Goal: Use online tool/utility

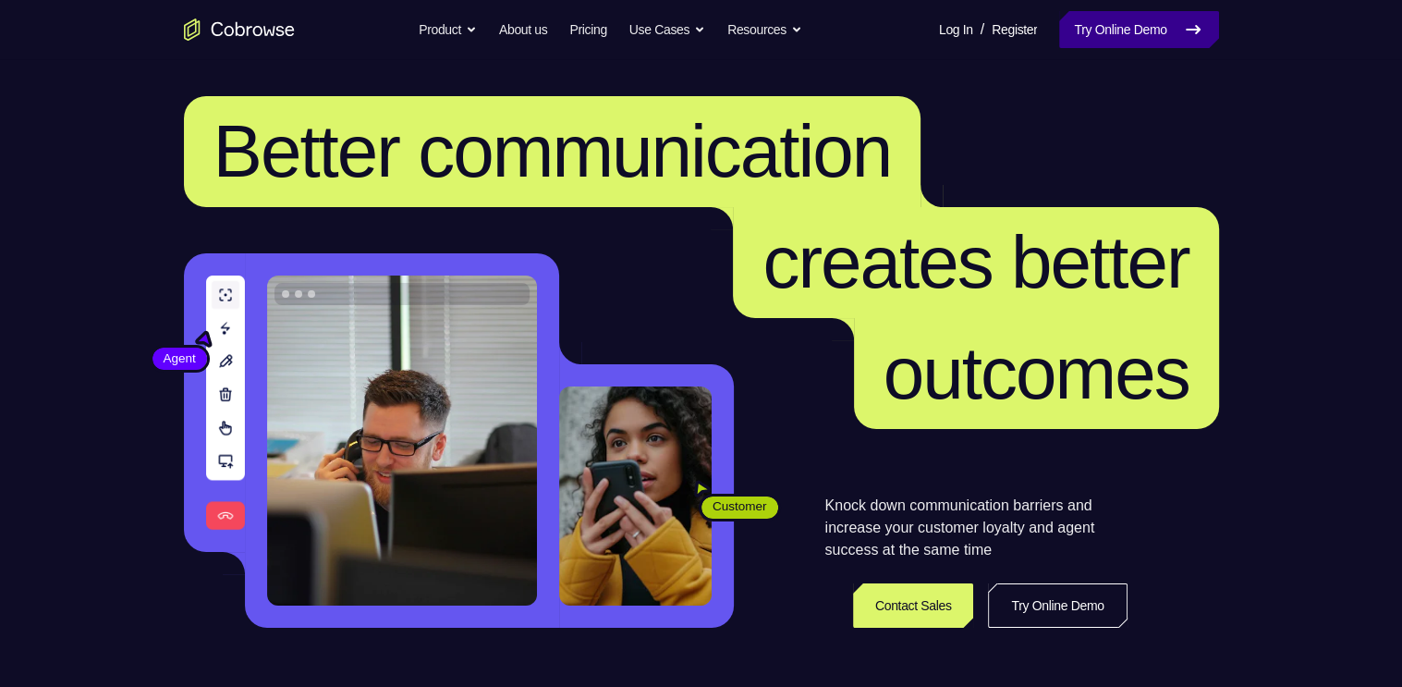
click at [1129, 41] on link "Try Online Demo" at bounding box center [1138, 29] width 159 height 37
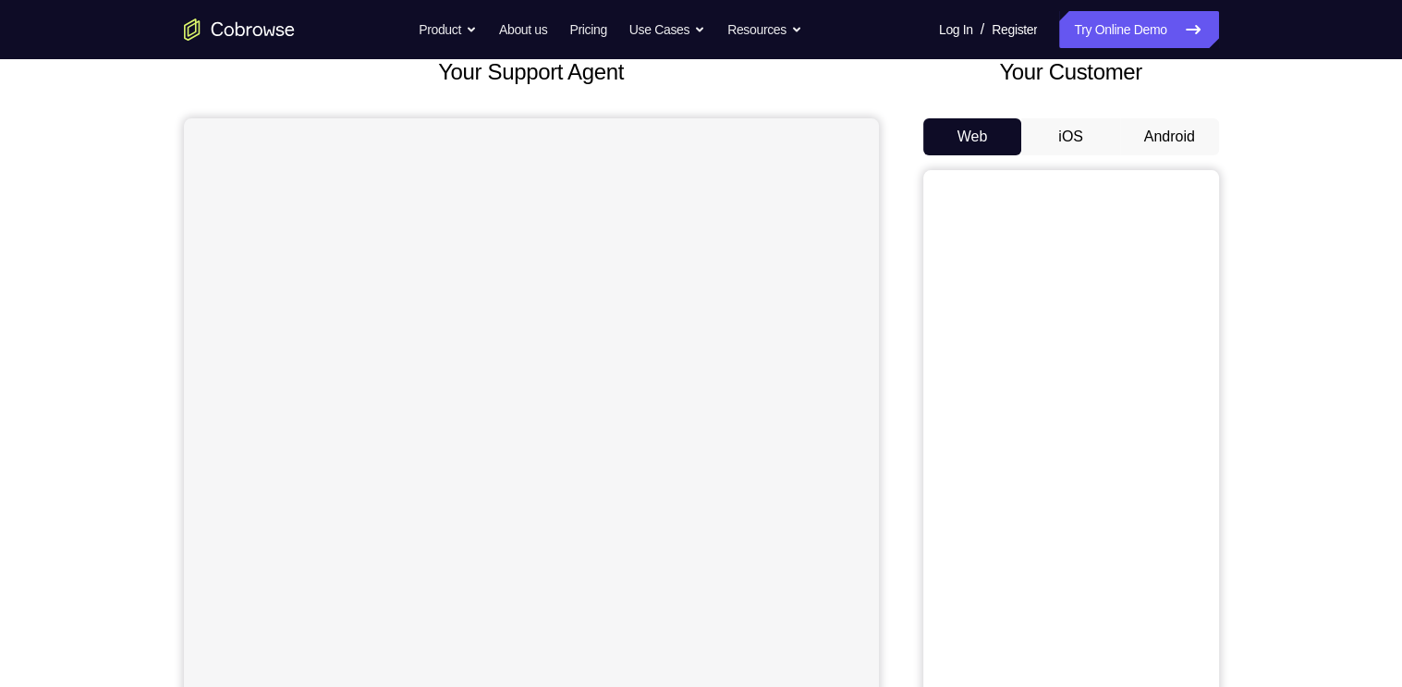
scroll to position [122, 0]
click at [1197, 130] on button "Android" at bounding box center [1169, 136] width 99 height 37
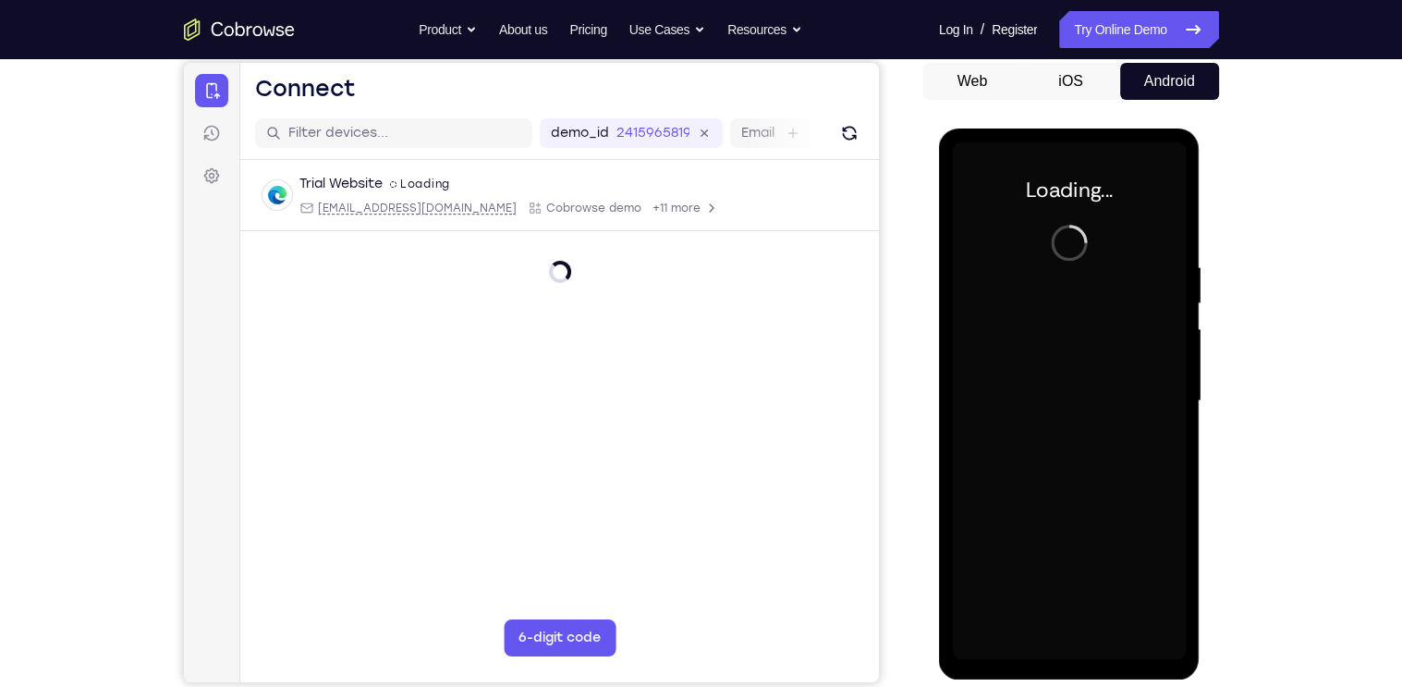
scroll to position [0, 0]
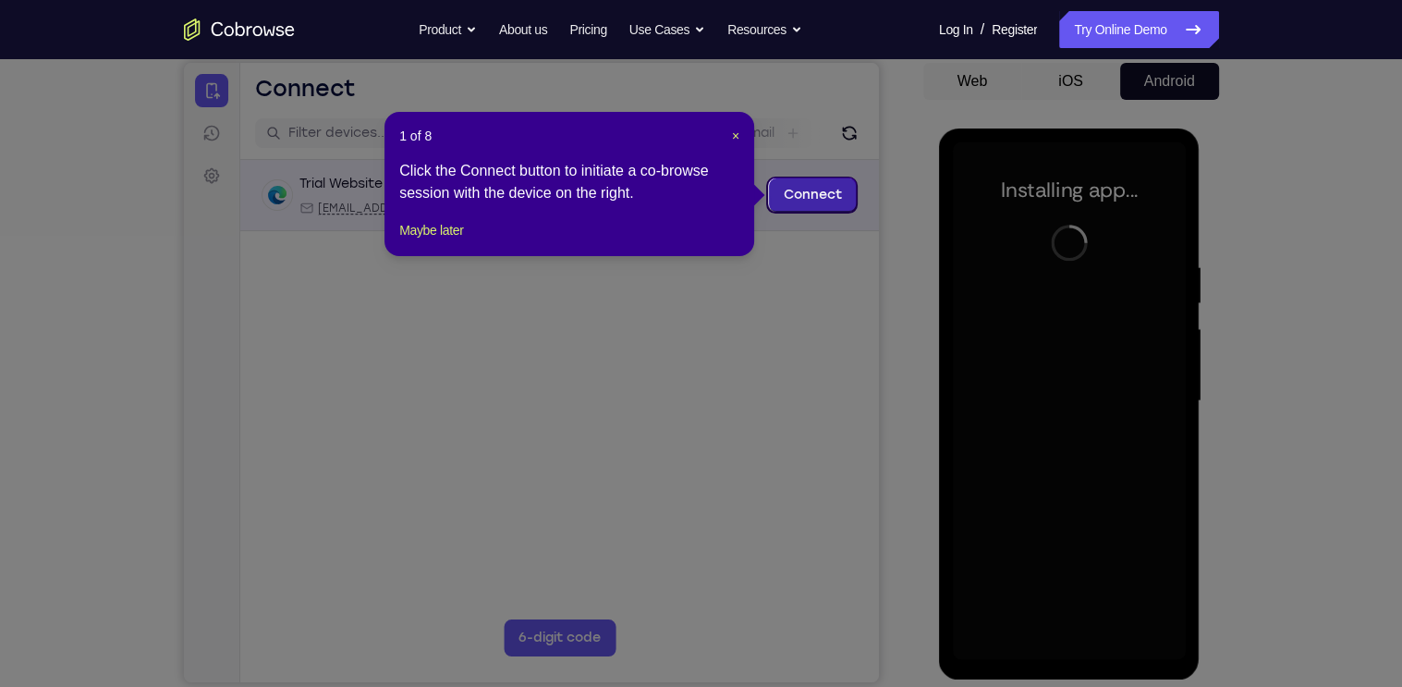
click at [817, 188] on link "Connect" at bounding box center [812, 194] width 88 height 33
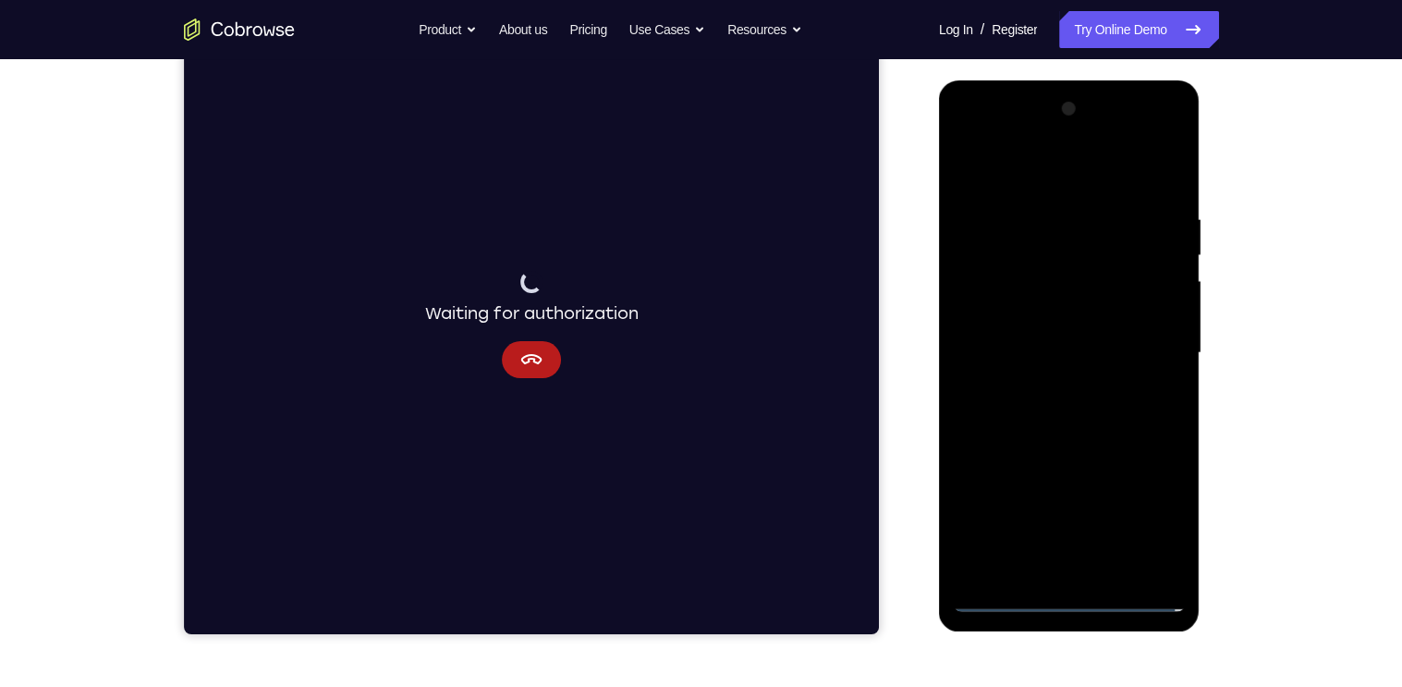
scroll to position [222, 0]
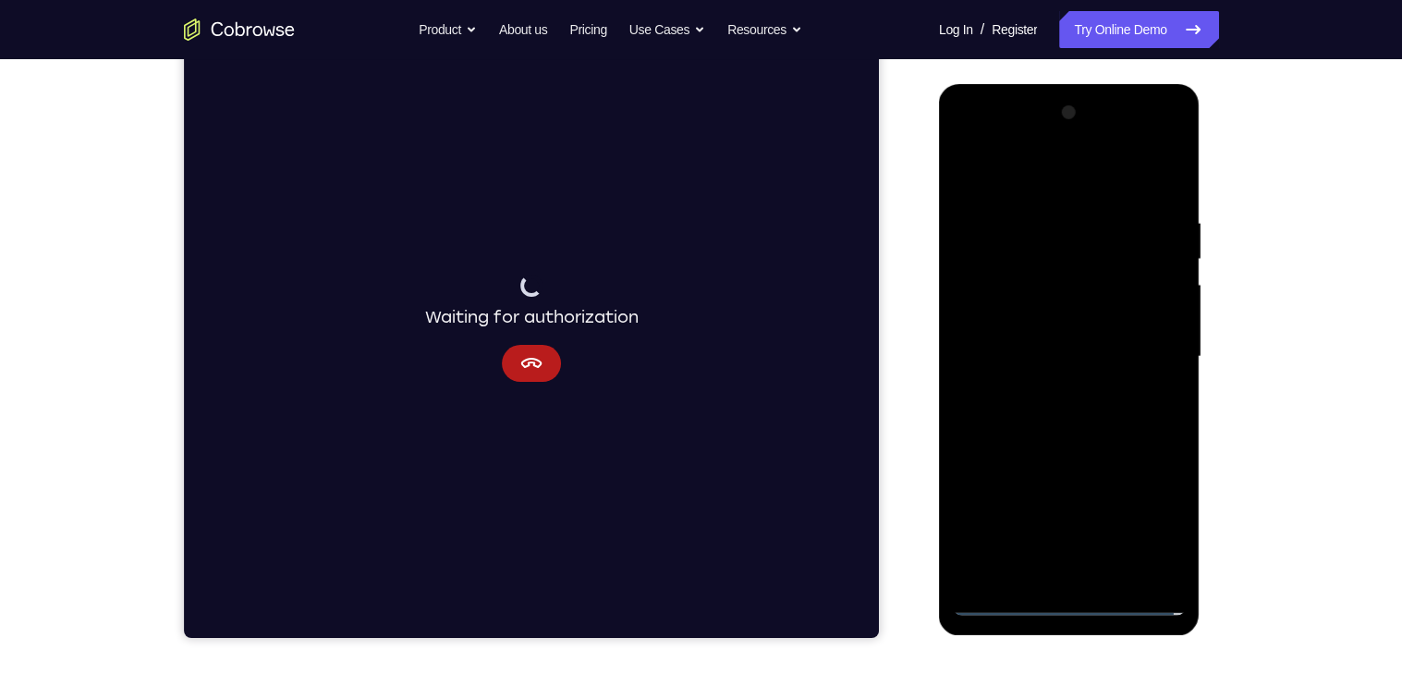
click at [1070, 602] on div at bounding box center [1069, 357] width 233 height 518
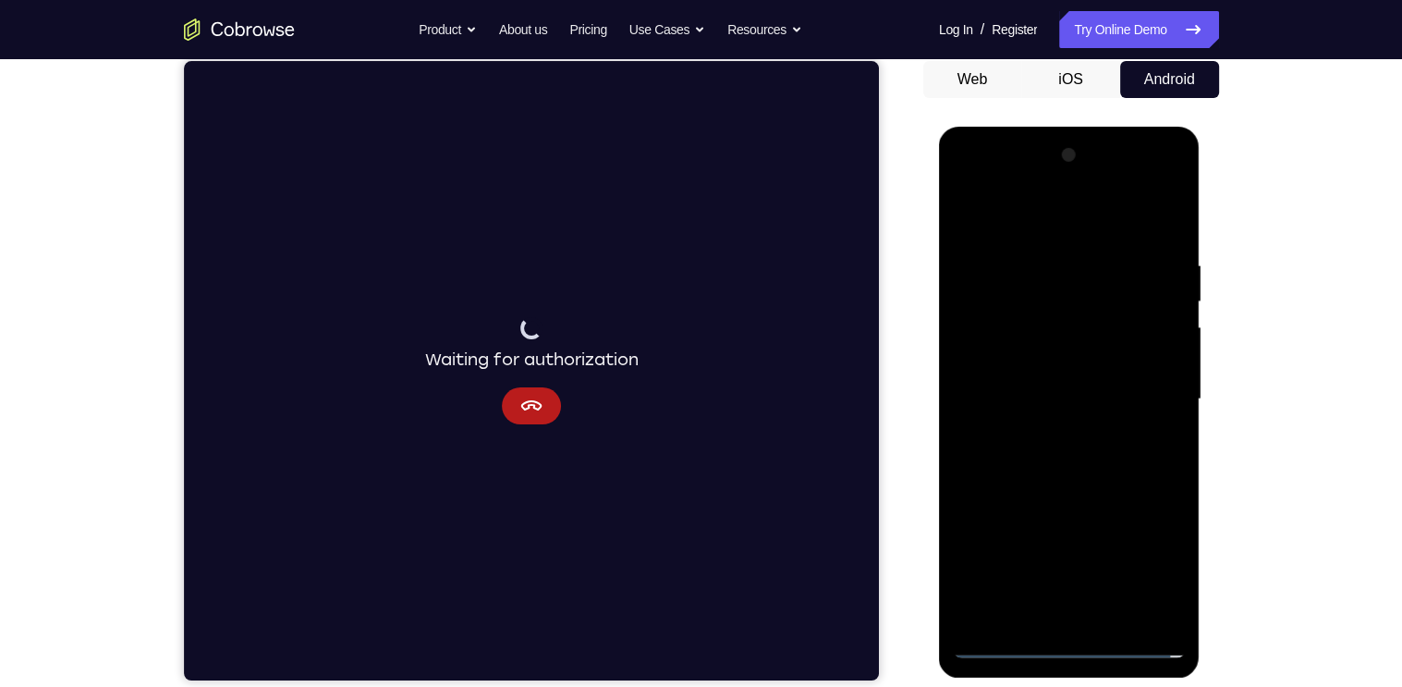
scroll to position [166, 0]
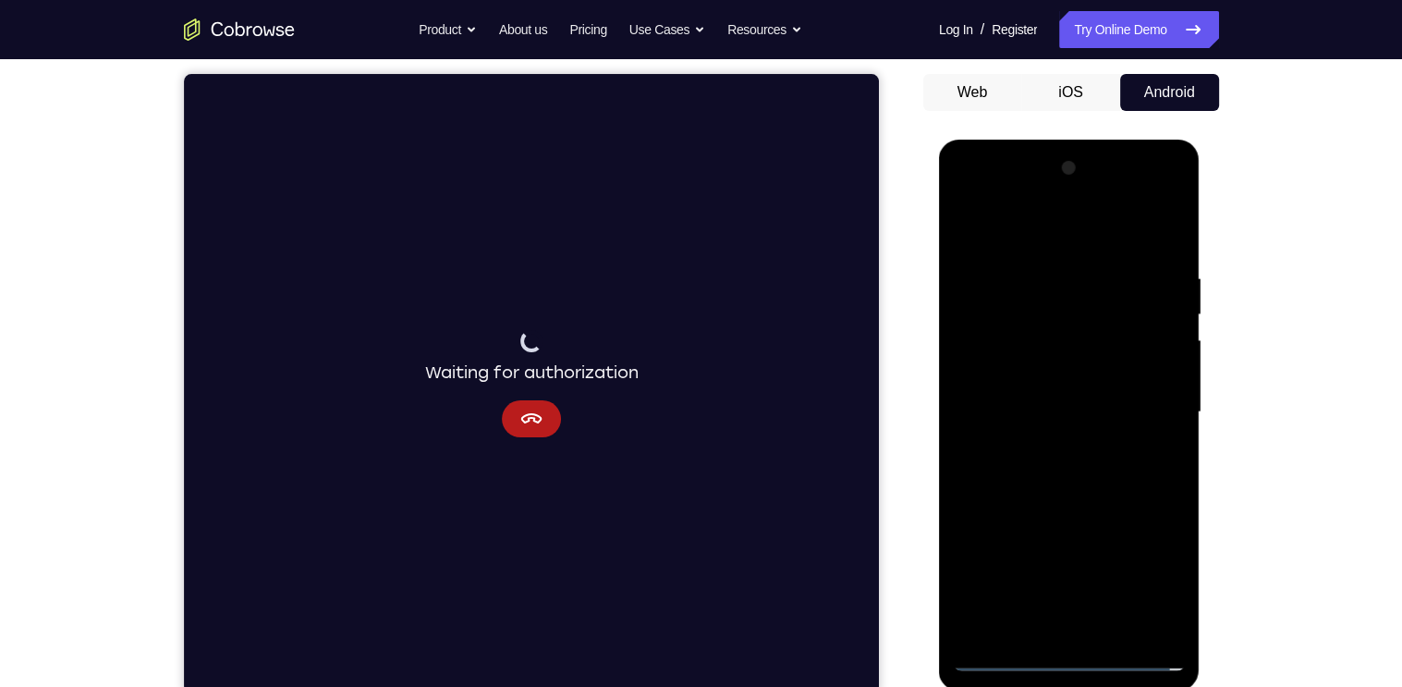
click at [1158, 574] on div at bounding box center [1069, 412] width 233 height 518
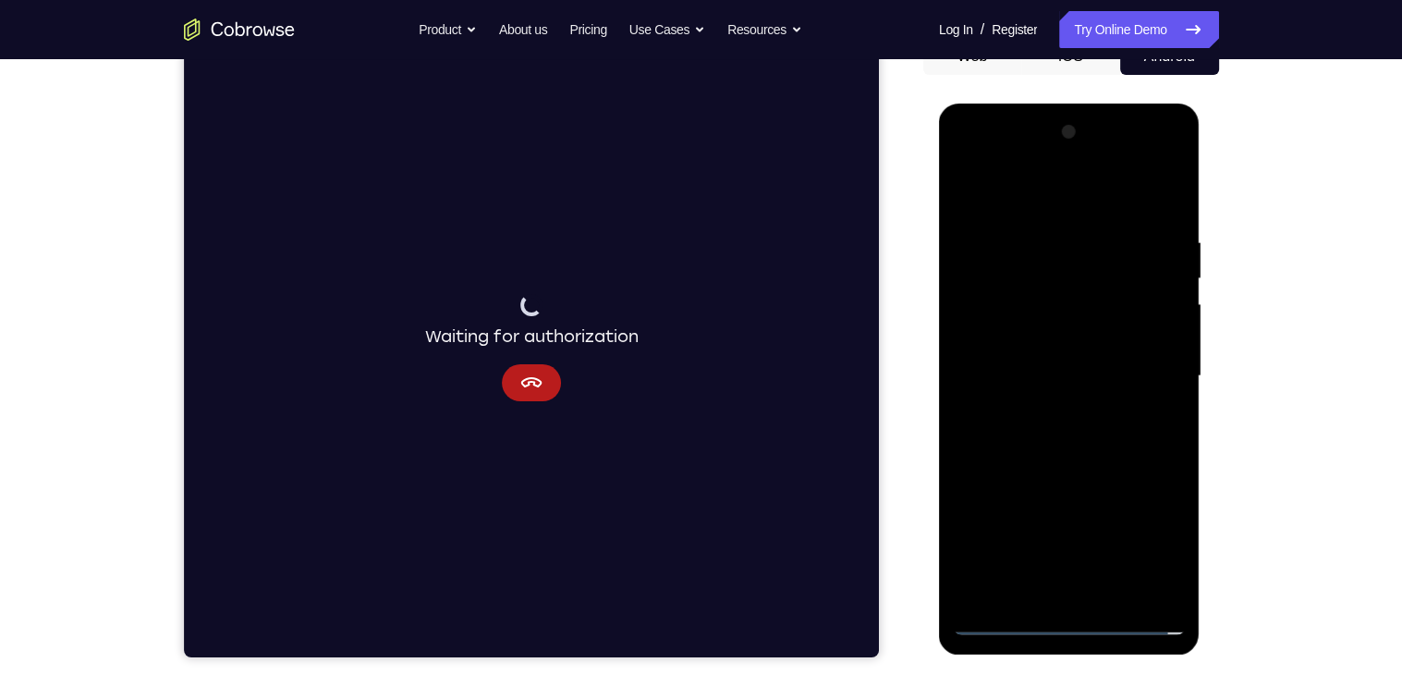
scroll to position [194, 0]
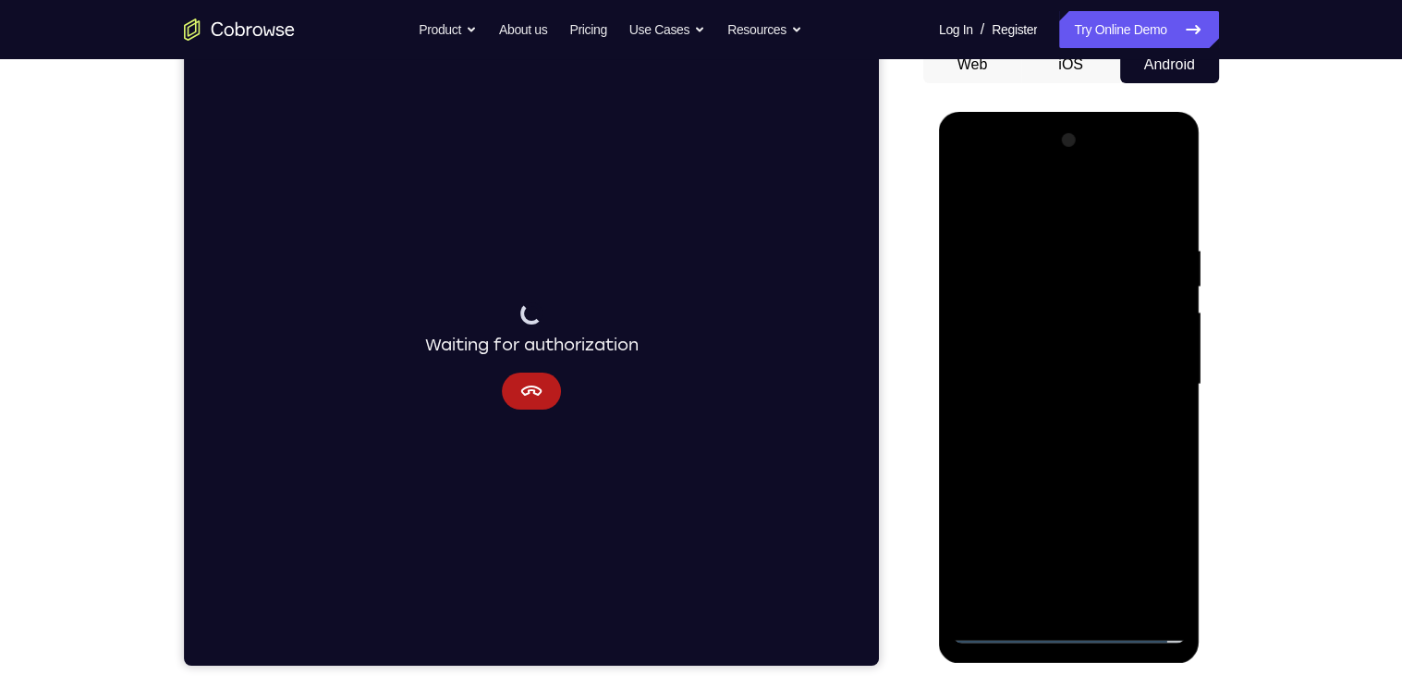
click at [969, 167] on div at bounding box center [1069, 385] width 233 height 518
click at [1046, 280] on div at bounding box center [1069, 385] width 233 height 518
click at [1134, 282] on div at bounding box center [1069, 385] width 233 height 518
click at [1154, 374] on div at bounding box center [1069, 385] width 233 height 518
click at [1051, 418] on div at bounding box center [1069, 385] width 233 height 518
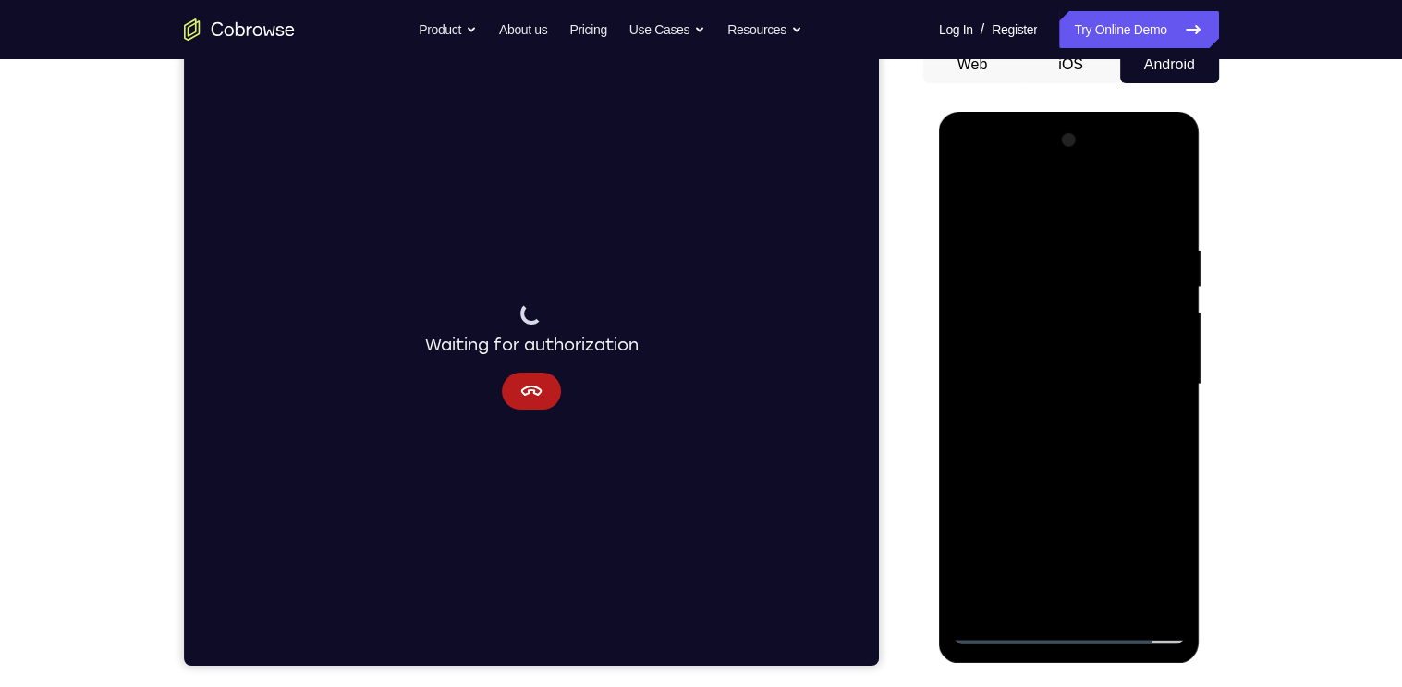
click at [1051, 418] on div at bounding box center [1069, 385] width 233 height 518
click at [1065, 360] on div at bounding box center [1069, 385] width 233 height 518
click at [1149, 490] on div at bounding box center [1069, 385] width 233 height 518
click at [1135, 556] on div at bounding box center [1069, 385] width 233 height 518
click at [973, 522] on div at bounding box center [1069, 385] width 233 height 518
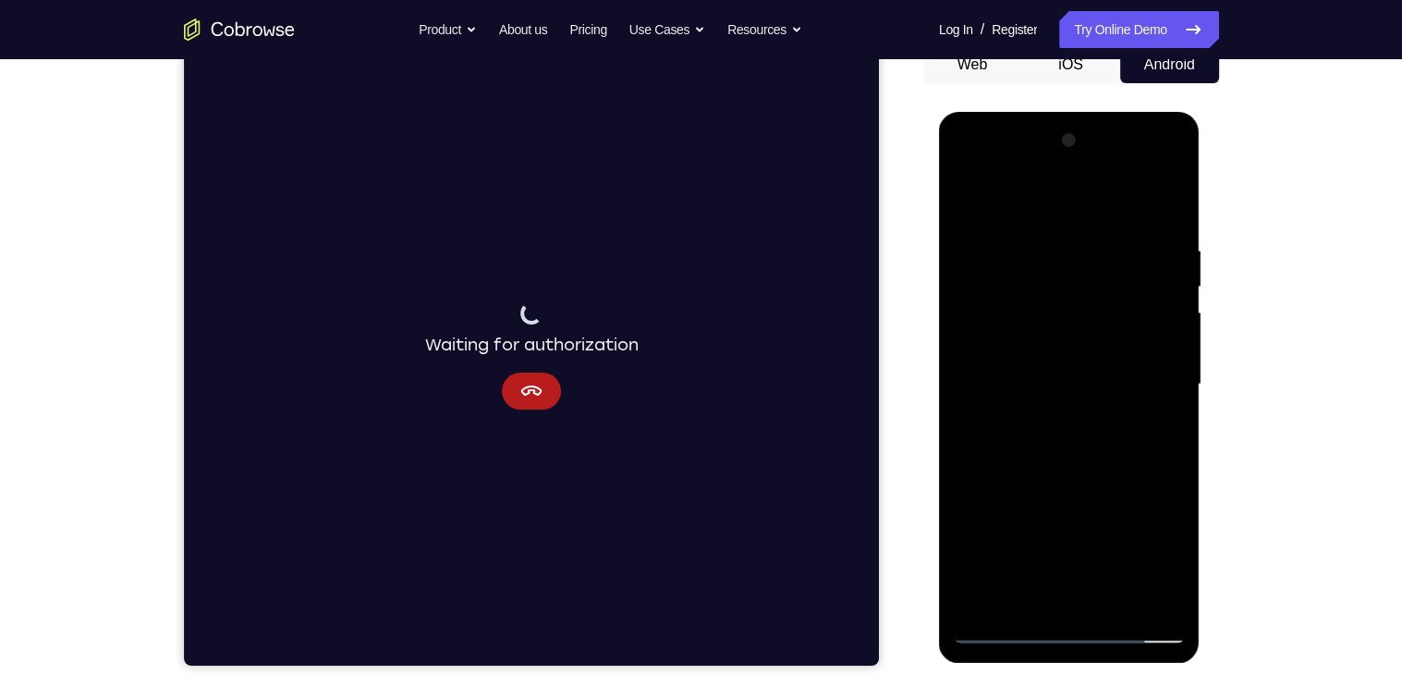
click at [1039, 493] on div at bounding box center [1069, 385] width 233 height 518
click at [976, 530] on div at bounding box center [1069, 385] width 233 height 518
click at [1159, 536] on div at bounding box center [1069, 385] width 233 height 518
click at [980, 530] on div at bounding box center [1069, 385] width 233 height 518
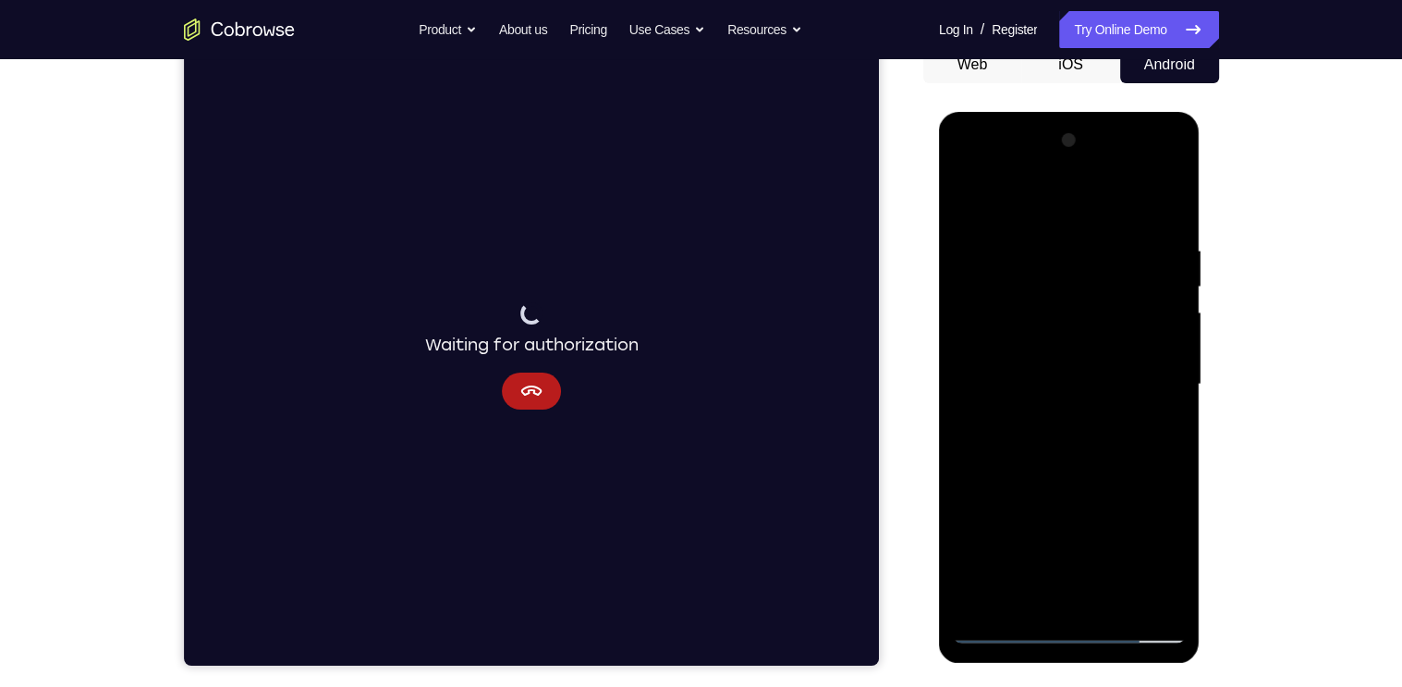
click at [1137, 591] on div at bounding box center [1069, 385] width 233 height 518
click at [971, 592] on div at bounding box center [1069, 385] width 233 height 518
click at [1178, 495] on div at bounding box center [1069, 385] width 233 height 518
click at [1081, 495] on div at bounding box center [1069, 385] width 233 height 518
click at [1074, 348] on div at bounding box center [1069, 385] width 233 height 518
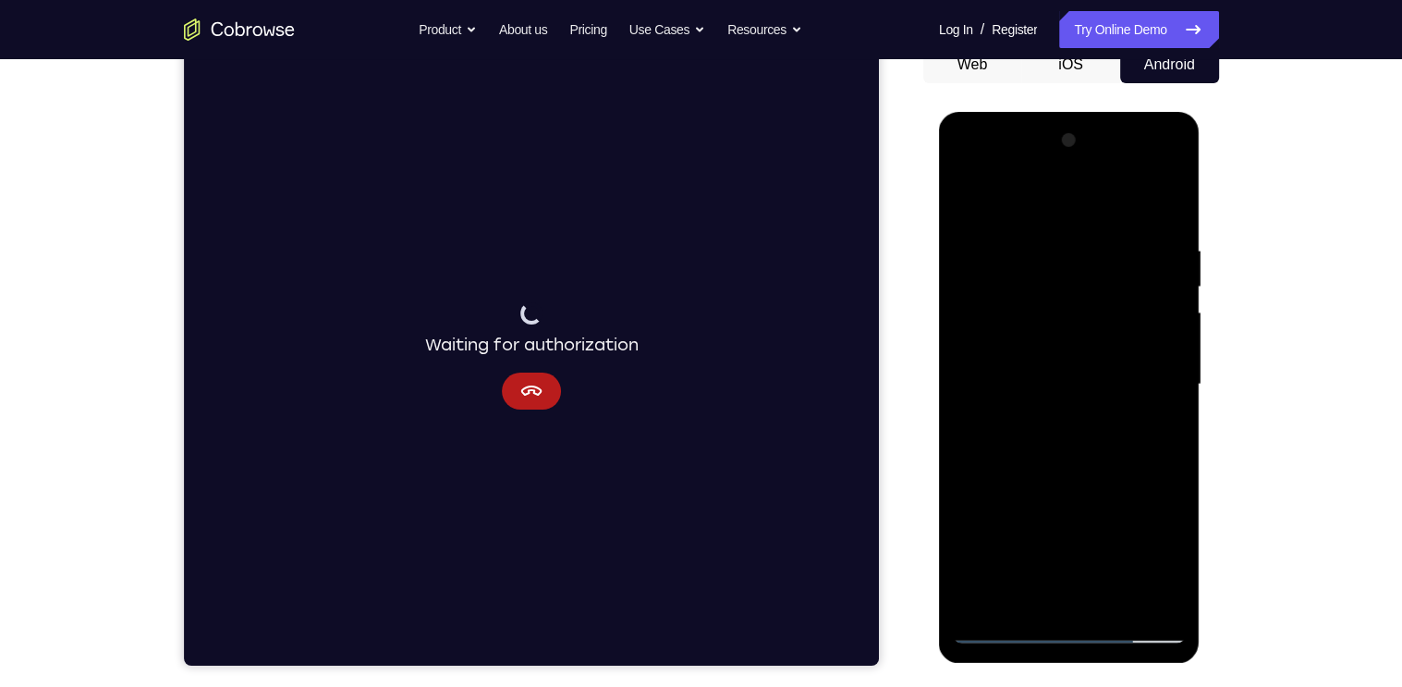
click at [1099, 494] on div at bounding box center [1069, 385] width 233 height 518
click at [1165, 525] on div at bounding box center [1069, 385] width 233 height 518
click at [1171, 562] on div at bounding box center [1069, 385] width 233 height 518
click at [1071, 563] on div at bounding box center [1069, 385] width 233 height 518
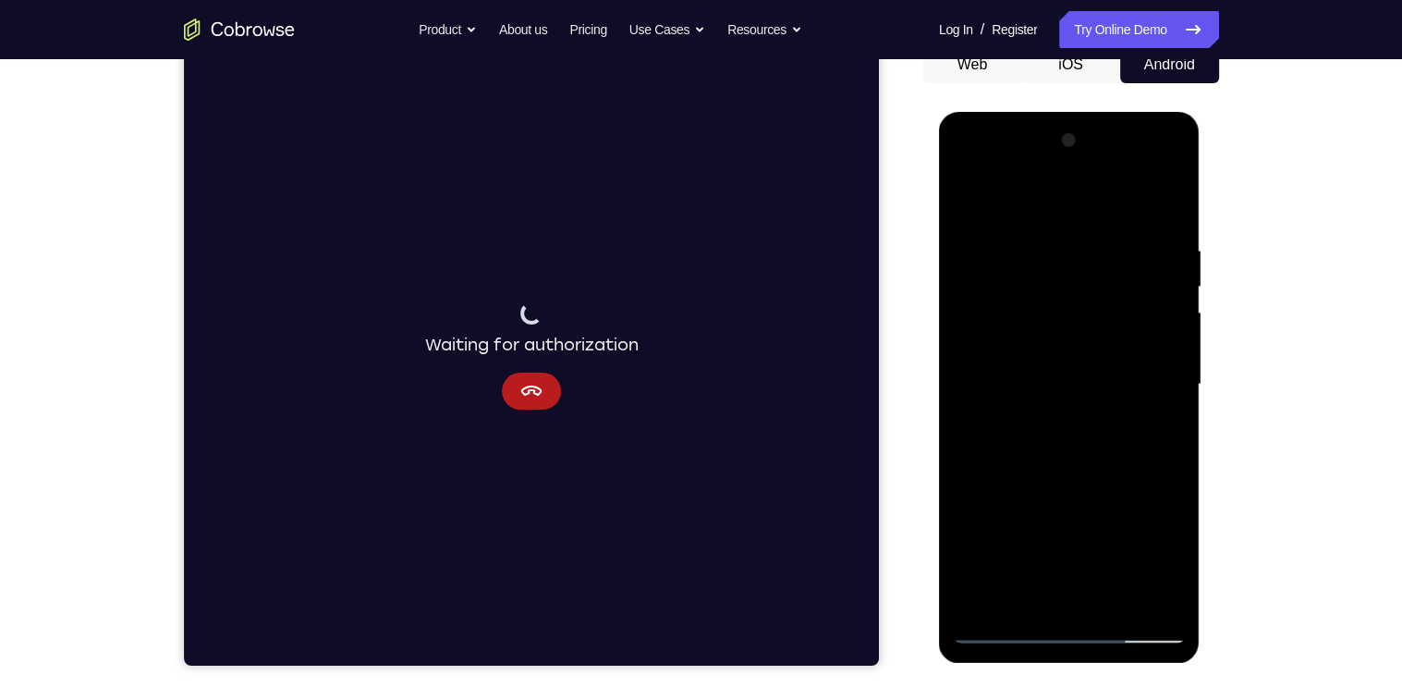
click at [1107, 490] on div at bounding box center [1069, 385] width 233 height 518
click at [1090, 559] on div at bounding box center [1069, 385] width 233 height 518
click at [1021, 563] on div at bounding box center [1069, 385] width 233 height 518
click at [1088, 525] on div at bounding box center [1069, 385] width 233 height 518
click at [1069, 530] on div at bounding box center [1069, 385] width 233 height 518
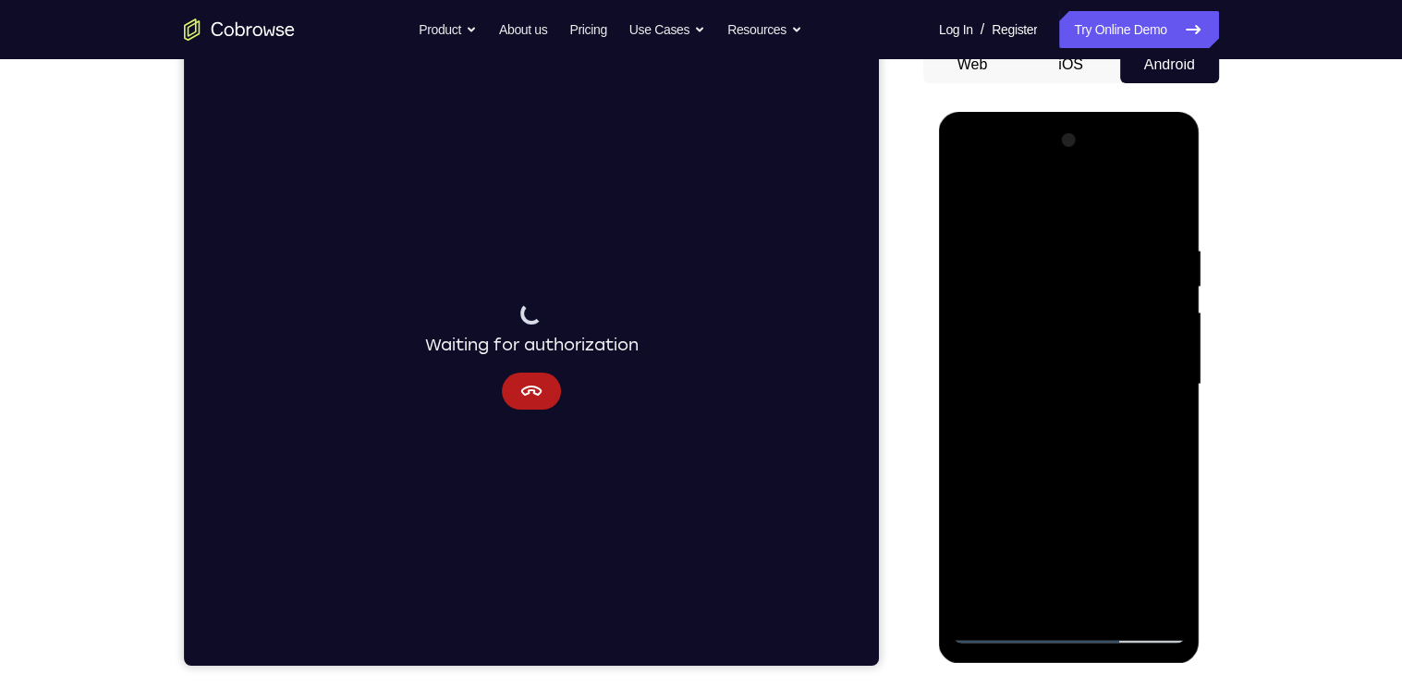
click at [972, 593] on div at bounding box center [1069, 385] width 233 height 518
click at [964, 563] on div at bounding box center [1069, 385] width 233 height 518
click at [1143, 556] on div at bounding box center [1069, 385] width 233 height 518
click at [965, 593] on div at bounding box center [1069, 385] width 233 height 518
click at [1021, 525] on div at bounding box center [1069, 385] width 233 height 518
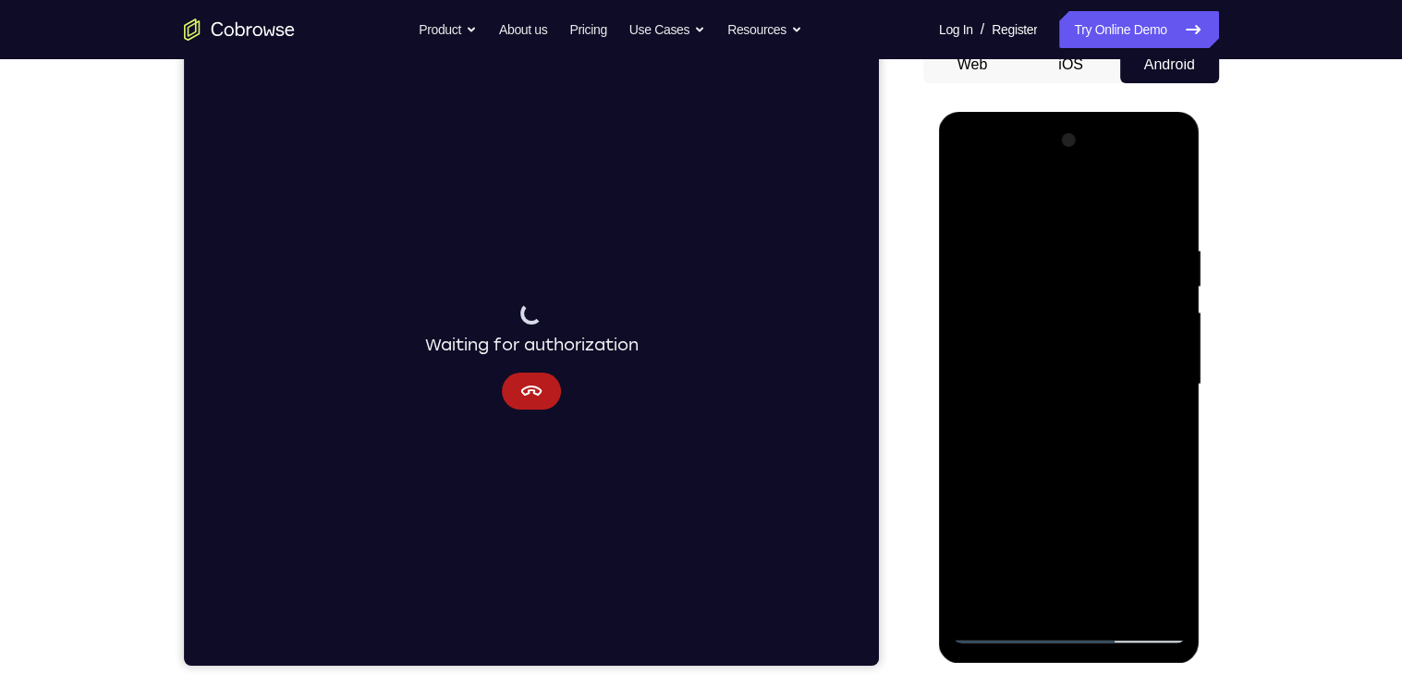
click at [1135, 525] on div at bounding box center [1069, 385] width 233 height 518
click at [1111, 387] on div at bounding box center [1069, 385] width 233 height 518
click at [1113, 449] on div at bounding box center [1069, 385] width 233 height 518
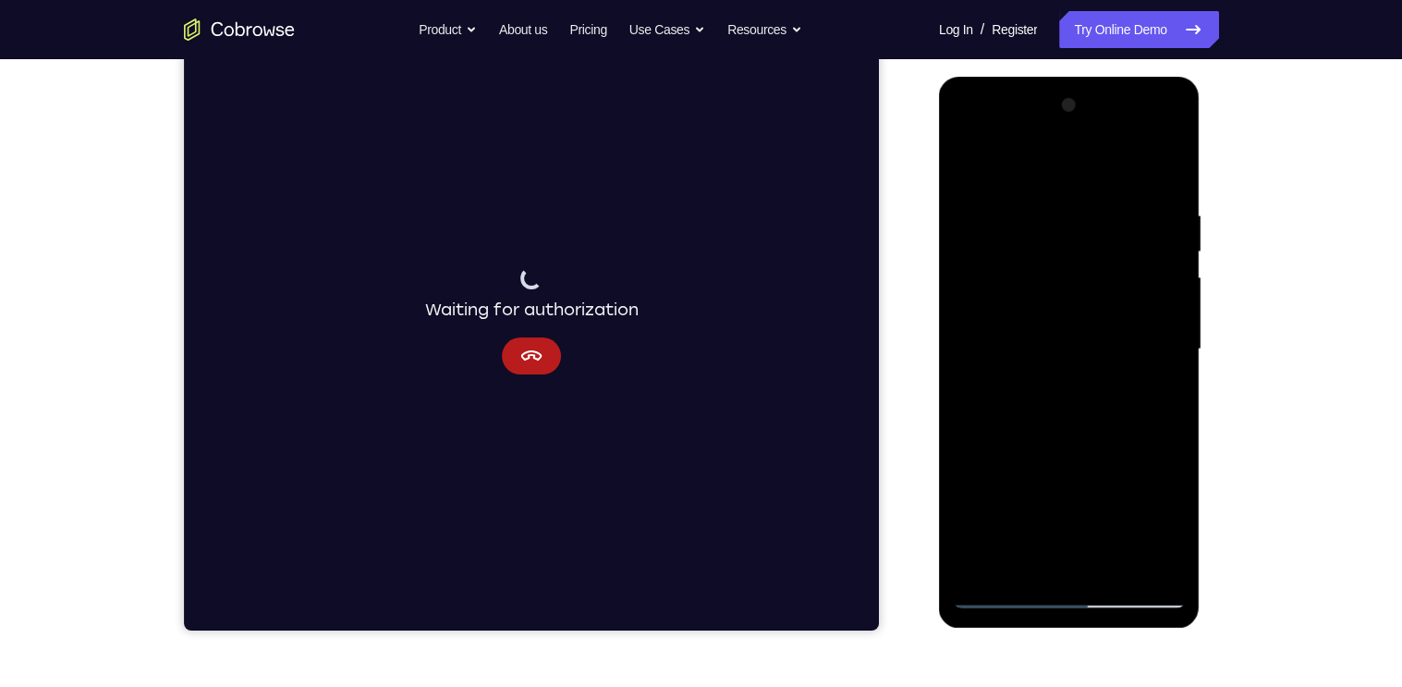
scroll to position [229, 0]
click at [1007, 586] on div at bounding box center [1069, 350] width 233 height 518
click at [1144, 129] on div at bounding box center [1069, 350] width 233 height 518
click at [1175, 202] on div at bounding box center [1069, 350] width 233 height 518
click at [970, 127] on div at bounding box center [1069, 350] width 233 height 518
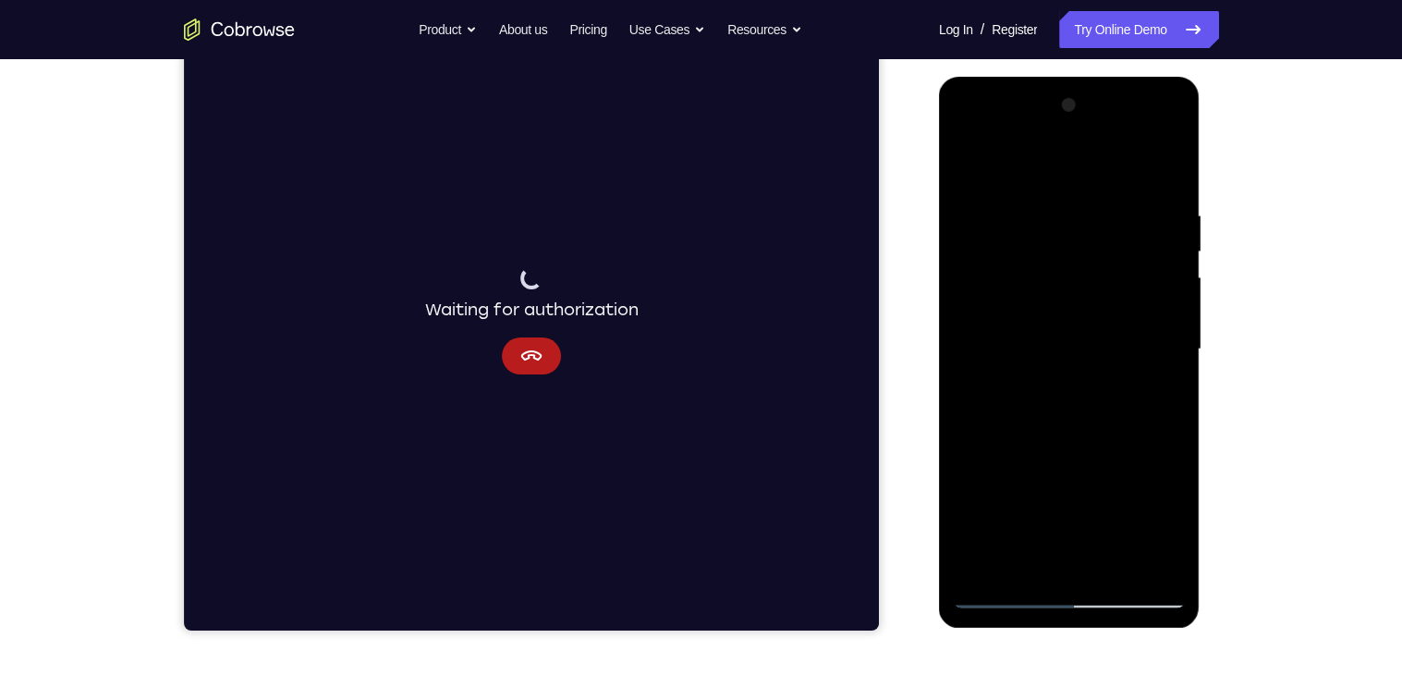
click at [992, 293] on div at bounding box center [1069, 350] width 233 height 518
click at [1037, 348] on div at bounding box center [1069, 350] width 233 height 518
click at [1149, 455] on div at bounding box center [1069, 350] width 233 height 518
click at [1139, 525] on div at bounding box center [1069, 350] width 233 height 518
click at [984, 495] on div at bounding box center [1069, 350] width 233 height 518
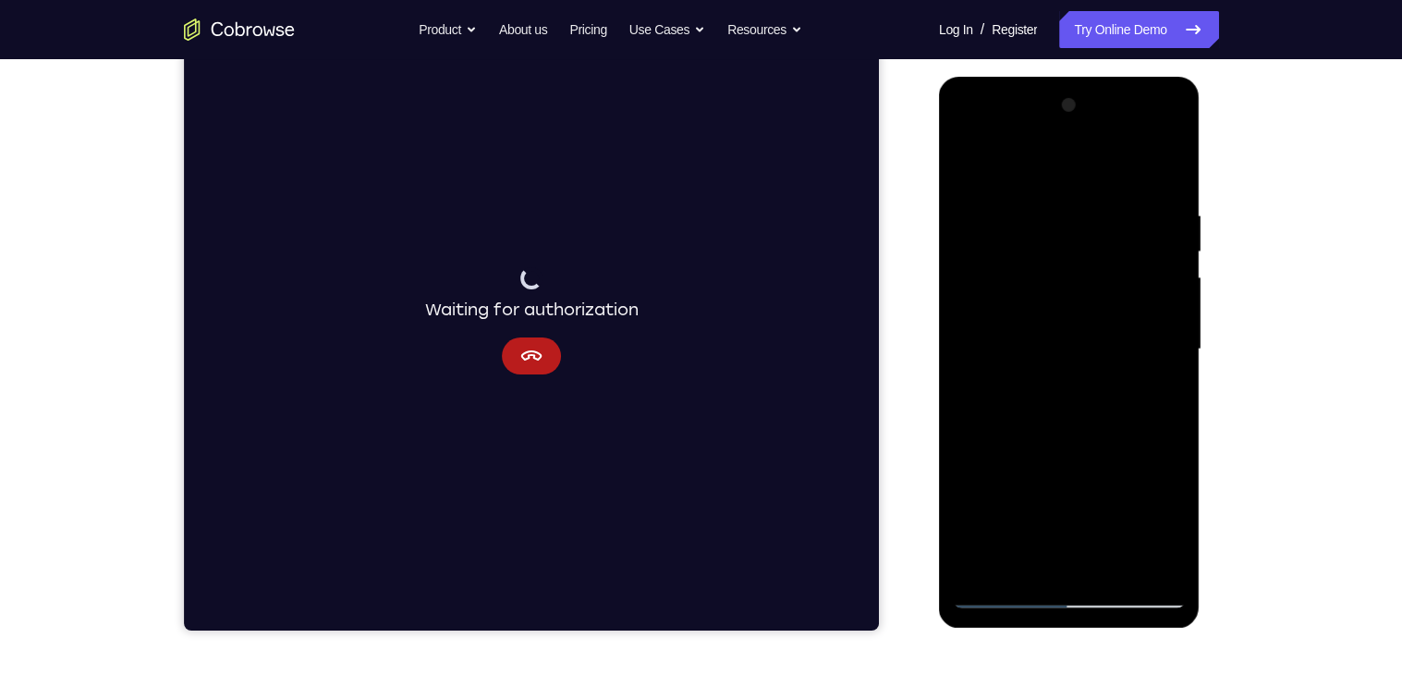
click at [1034, 461] on div at bounding box center [1069, 350] width 233 height 518
click at [976, 495] on div at bounding box center [1069, 350] width 233 height 518
click at [1165, 499] on div at bounding box center [1069, 350] width 233 height 518
click at [984, 495] on div at bounding box center [1069, 350] width 233 height 518
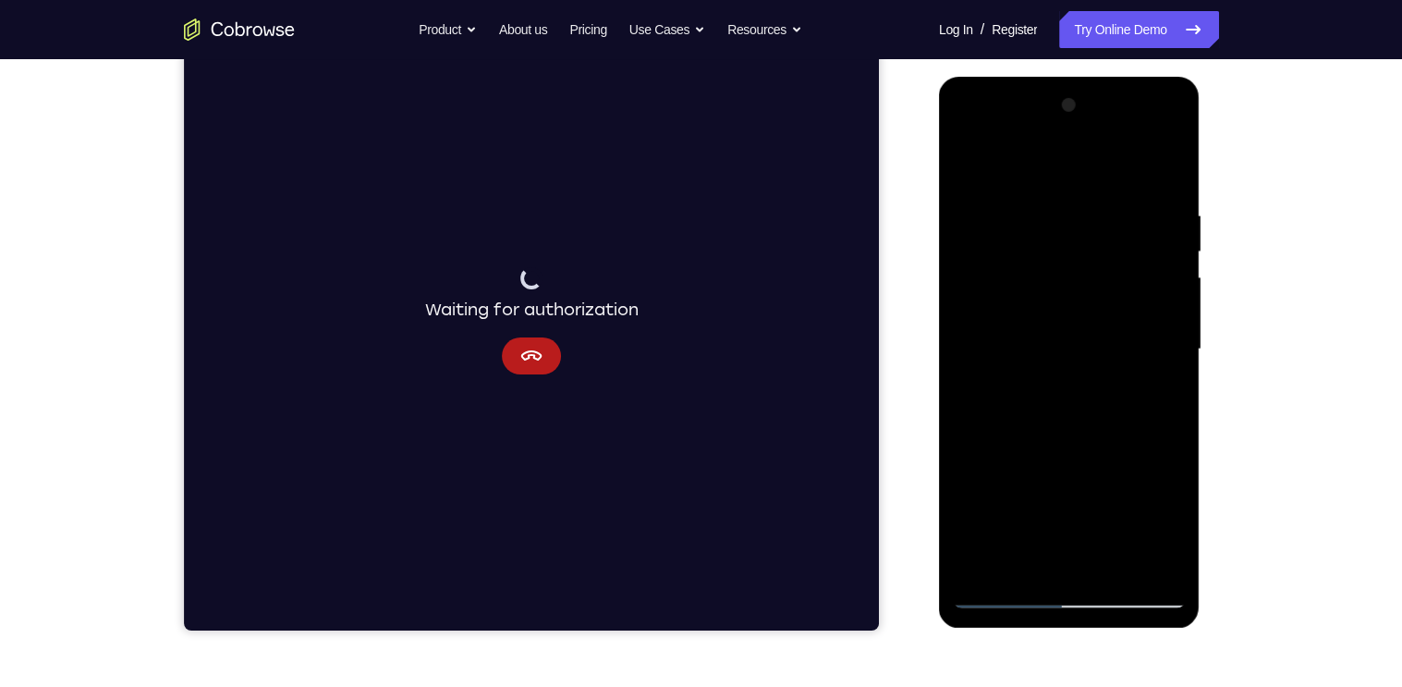
click at [1171, 532] on div at bounding box center [1069, 350] width 233 height 518
click at [976, 490] on div at bounding box center [1069, 350] width 233 height 518
click at [972, 560] on div at bounding box center [1069, 350] width 233 height 518
click at [1139, 561] on div at bounding box center [1069, 350] width 233 height 518
click at [963, 467] on div at bounding box center [1069, 350] width 233 height 518
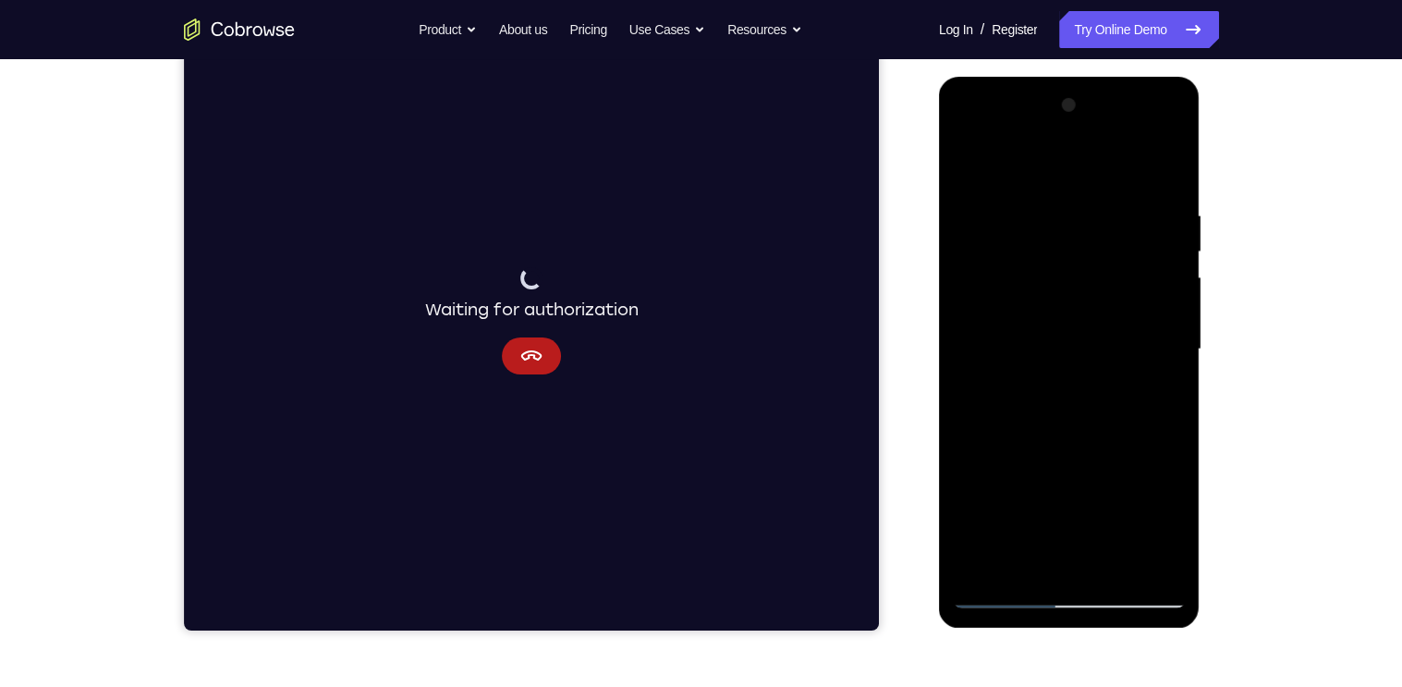
click at [1099, 460] on div at bounding box center [1069, 350] width 233 height 518
click at [960, 487] on div at bounding box center [1069, 350] width 233 height 518
click at [965, 563] on div at bounding box center [1069, 350] width 233 height 518
click at [1079, 450] on div at bounding box center [1069, 350] width 233 height 518
click at [977, 487] on div at bounding box center [1069, 350] width 233 height 518
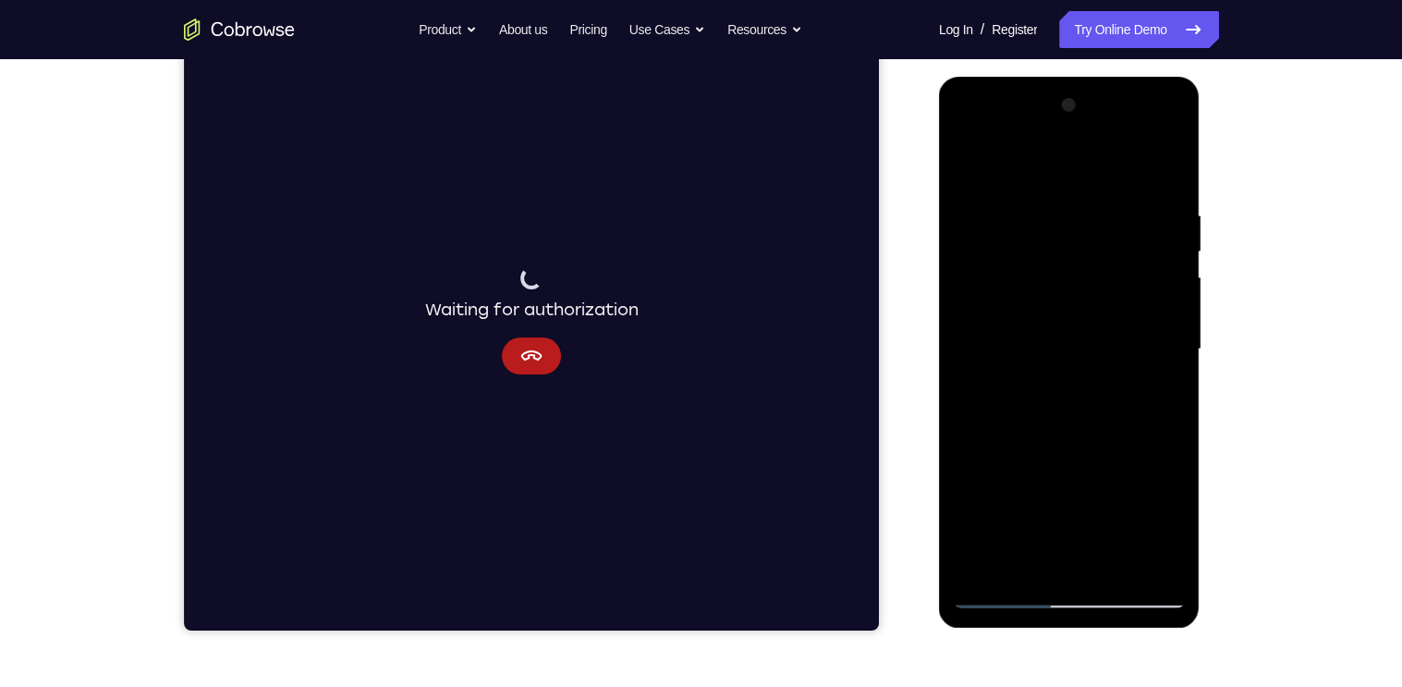
click at [1094, 493] on div at bounding box center [1069, 350] width 233 height 518
click at [1154, 457] on div at bounding box center [1069, 350] width 233 height 518
click at [1140, 560] on div at bounding box center [1069, 350] width 233 height 518
click at [1047, 532] on div at bounding box center [1069, 350] width 233 height 518
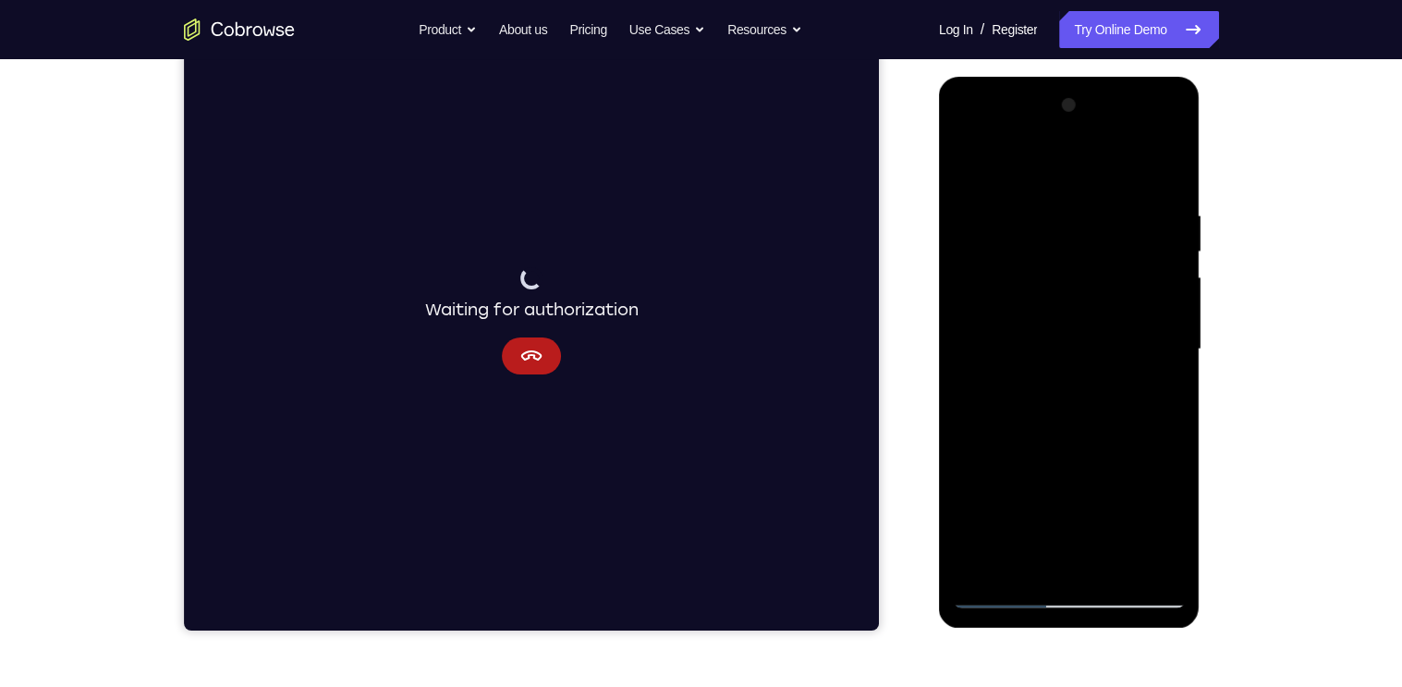
click at [1154, 461] on div at bounding box center [1069, 350] width 233 height 518
click at [1140, 524] on div at bounding box center [1069, 350] width 233 height 518
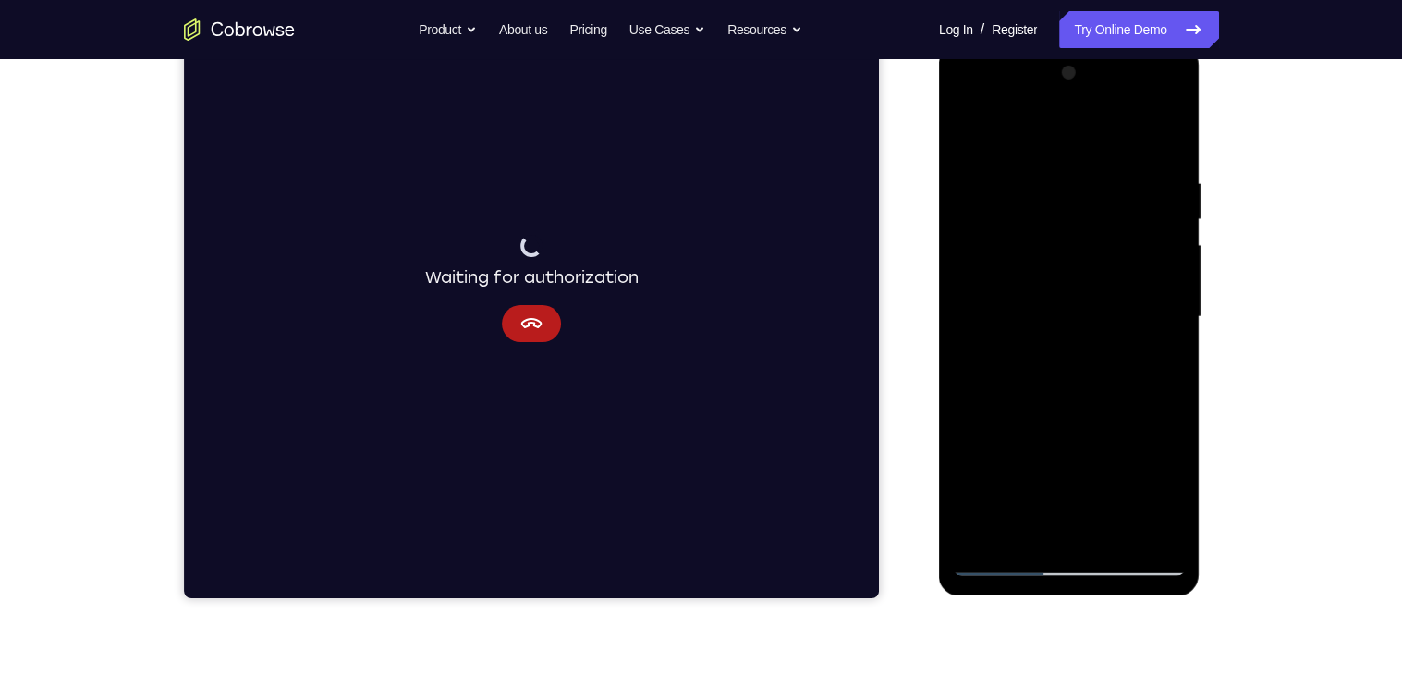
scroll to position [269, 0]
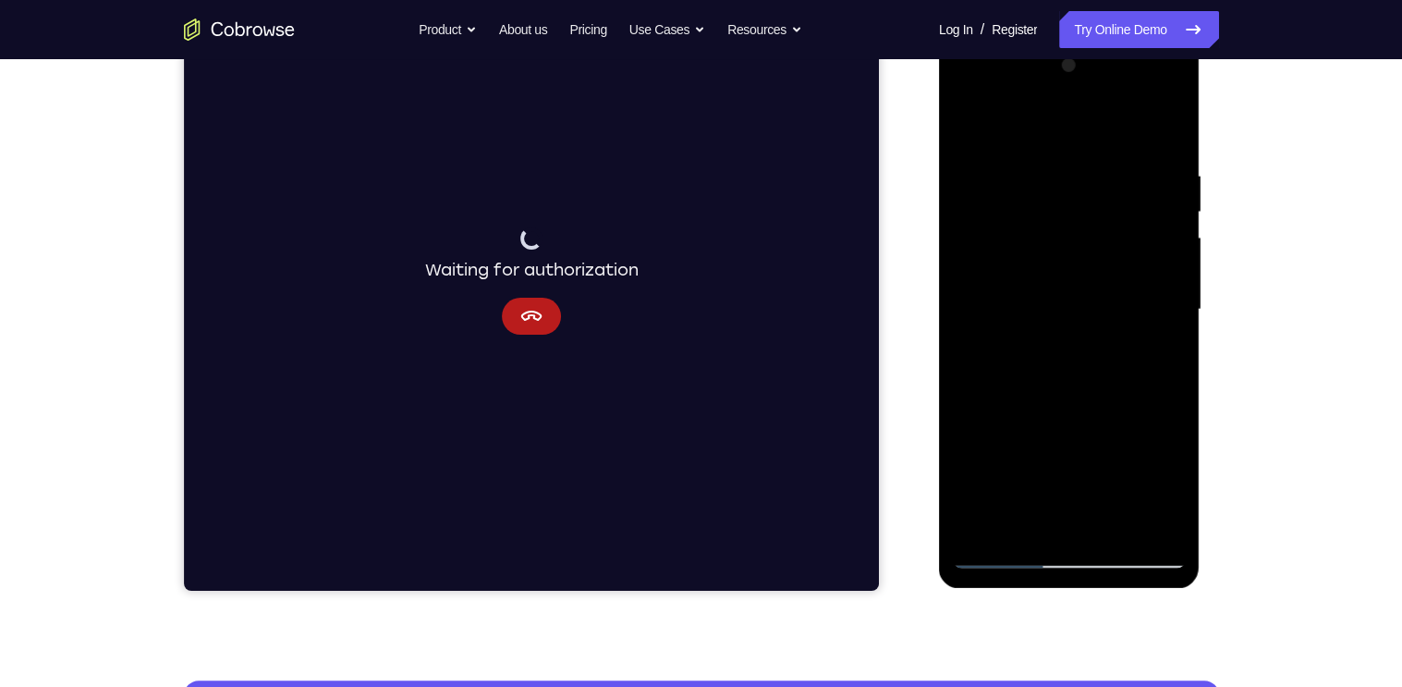
click at [1098, 293] on div at bounding box center [1069, 310] width 233 height 518
click at [1108, 418] on div at bounding box center [1069, 310] width 233 height 518
click at [1156, 447] on div at bounding box center [1069, 310] width 233 height 518
click at [1067, 484] on div at bounding box center [1069, 310] width 233 height 518
click at [1098, 421] on div at bounding box center [1069, 310] width 233 height 518
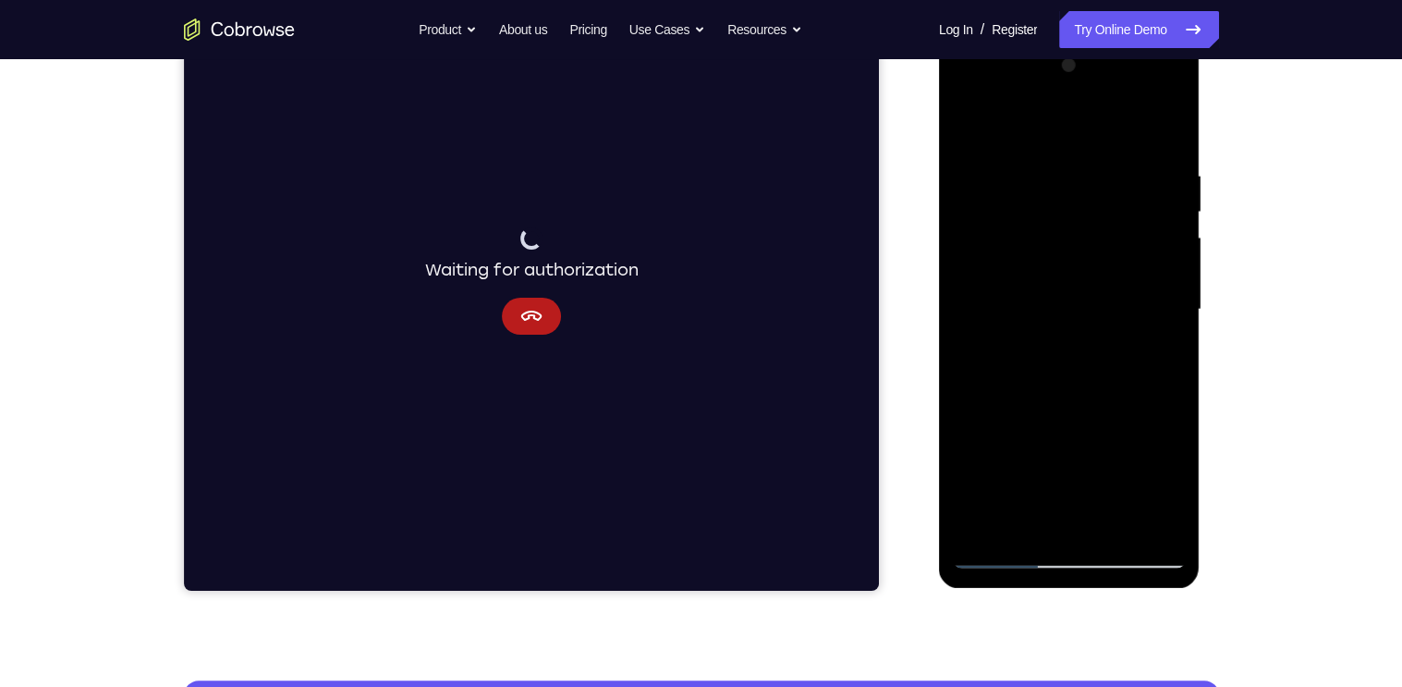
click at [1085, 484] on div at bounding box center [1069, 310] width 233 height 518
click at [1018, 484] on div at bounding box center [1069, 310] width 233 height 518
click at [1095, 448] on div at bounding box center [1069, 310] width 233 height 518
click at [1075, 450] on div at bounding box center [1069, 310] width 233 height 518
click at [974, 520] on div at bounding box center [1069, 310] width 233 height 518
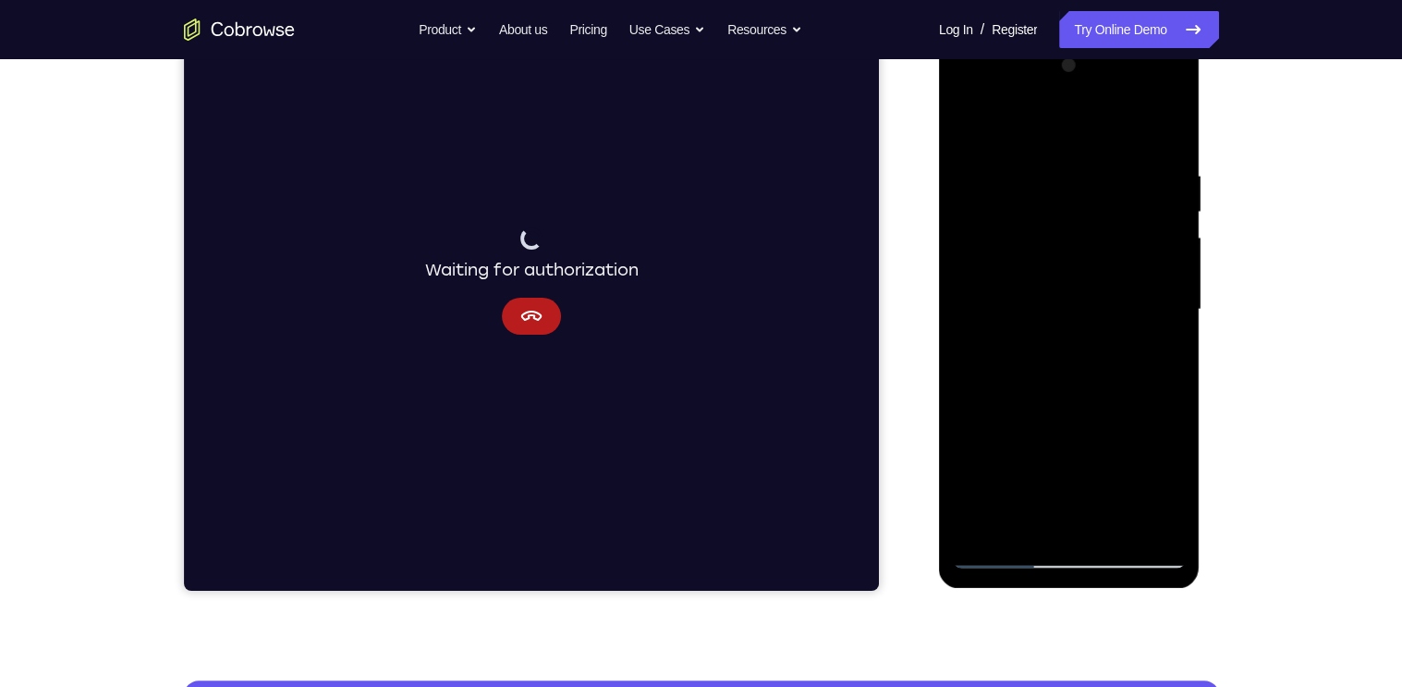
click at [970, 480] on div at bounding box center [1069, 310] width 233 height 518
click at [1139, 483] on div at bounding box center [1069, 310] width 233 height 518
click at [972, 495] on div at bounding box center [1069, 310] width 233 height 518
click at [978, 515] on div at bounding box center [1069, 310] width 233 height 518
click at [1021, 452] on div at bounding box center [1069, 310] width 233 height 518
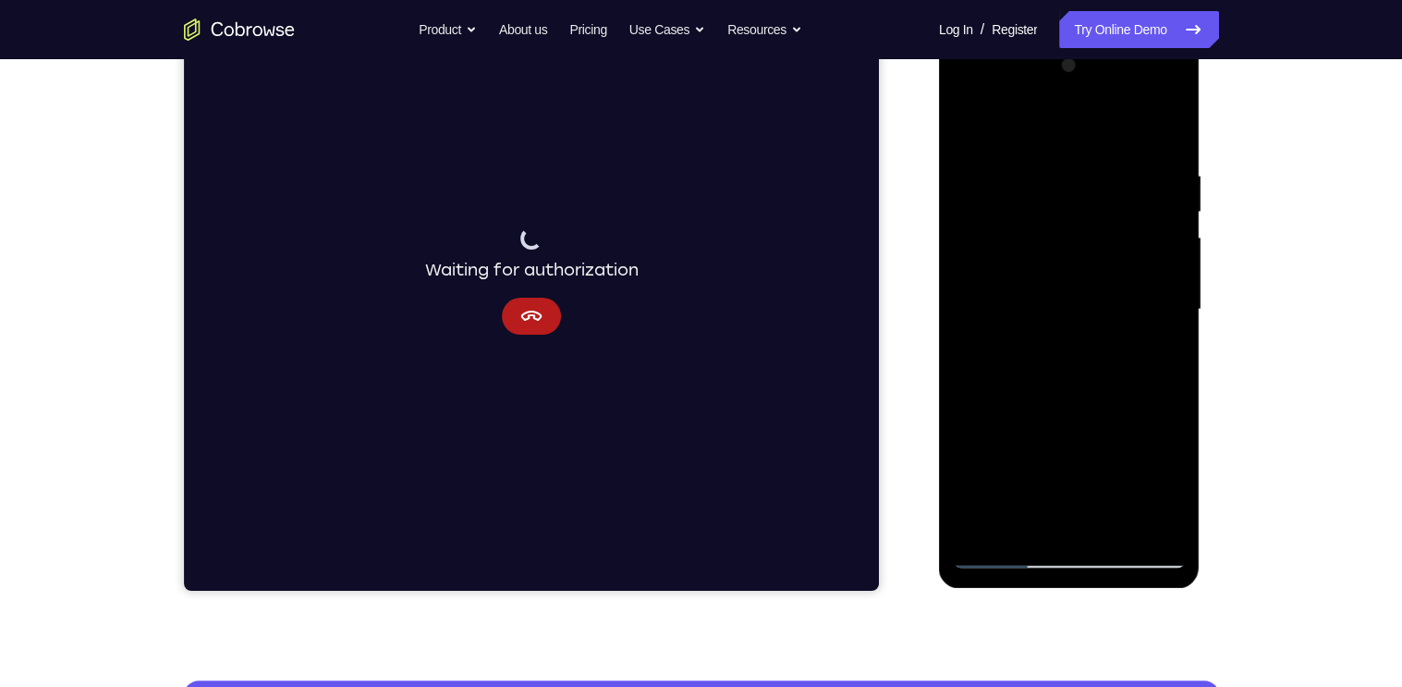
click at [1135, 447] on div at bounding box center [1069, 310] width 233 height 518
click at [1102, 336] on div at bounding box center [1069, 310] width 233 height 518
click at [1083, 348] on div at bounding box center [1069, 310] width 233 height 518
click at [1163, 482] on div at bounding box center [1069, 310] width 233 height 518
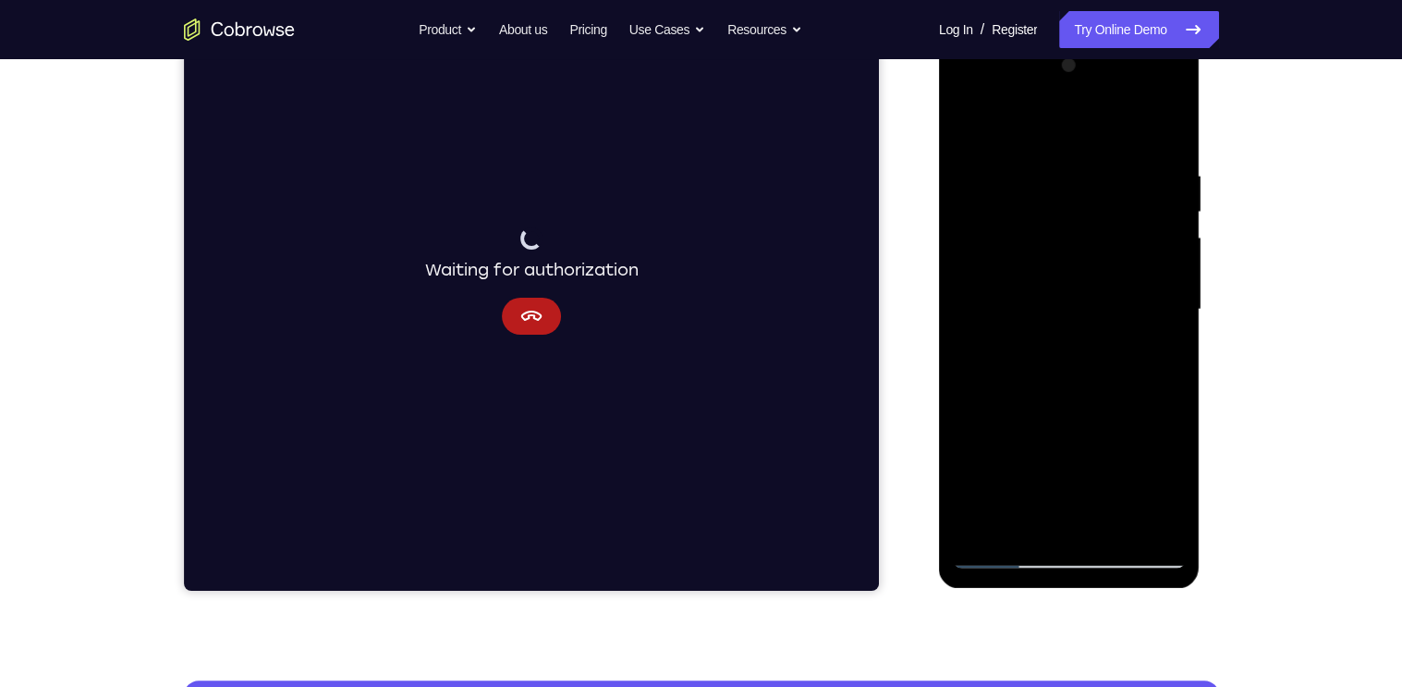
click at [1163, 482] on div at bounding box center [1069, 310] width 233 height 518
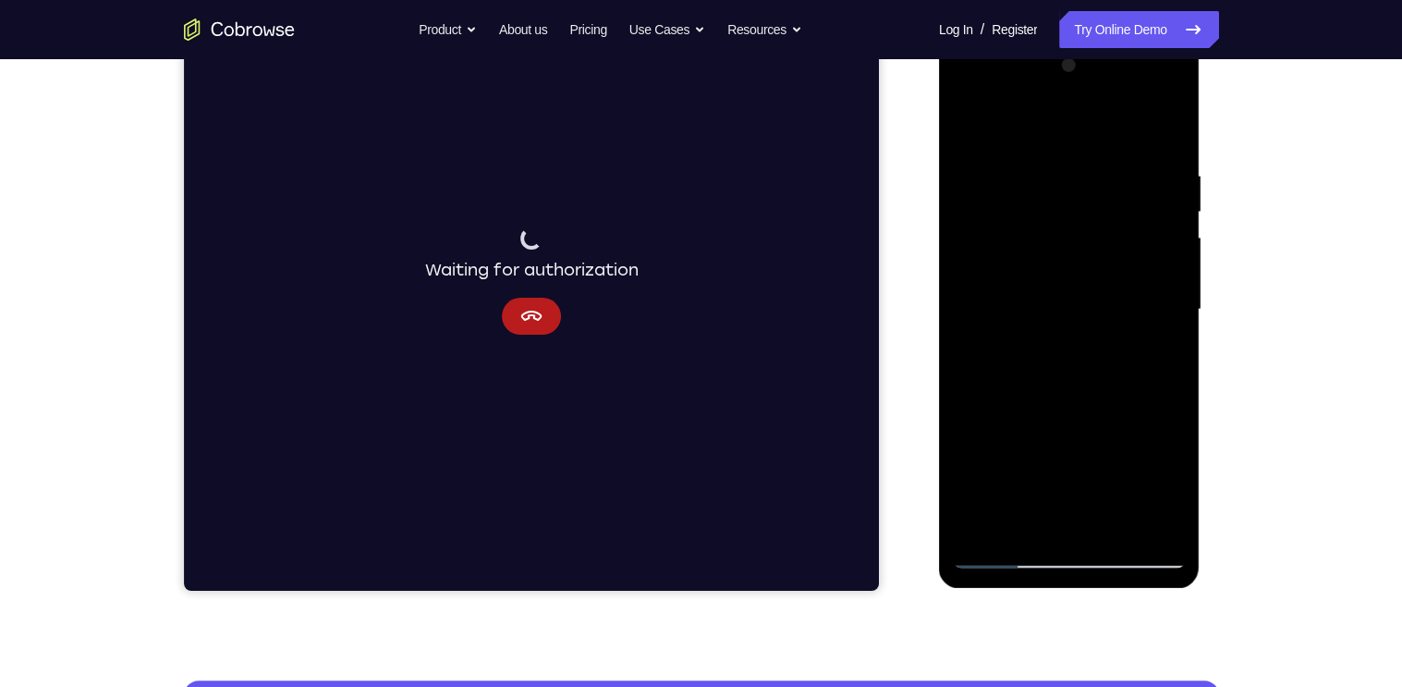
click at [1163, 482] on div at bounding box center [1069, 310] width 233 height 518
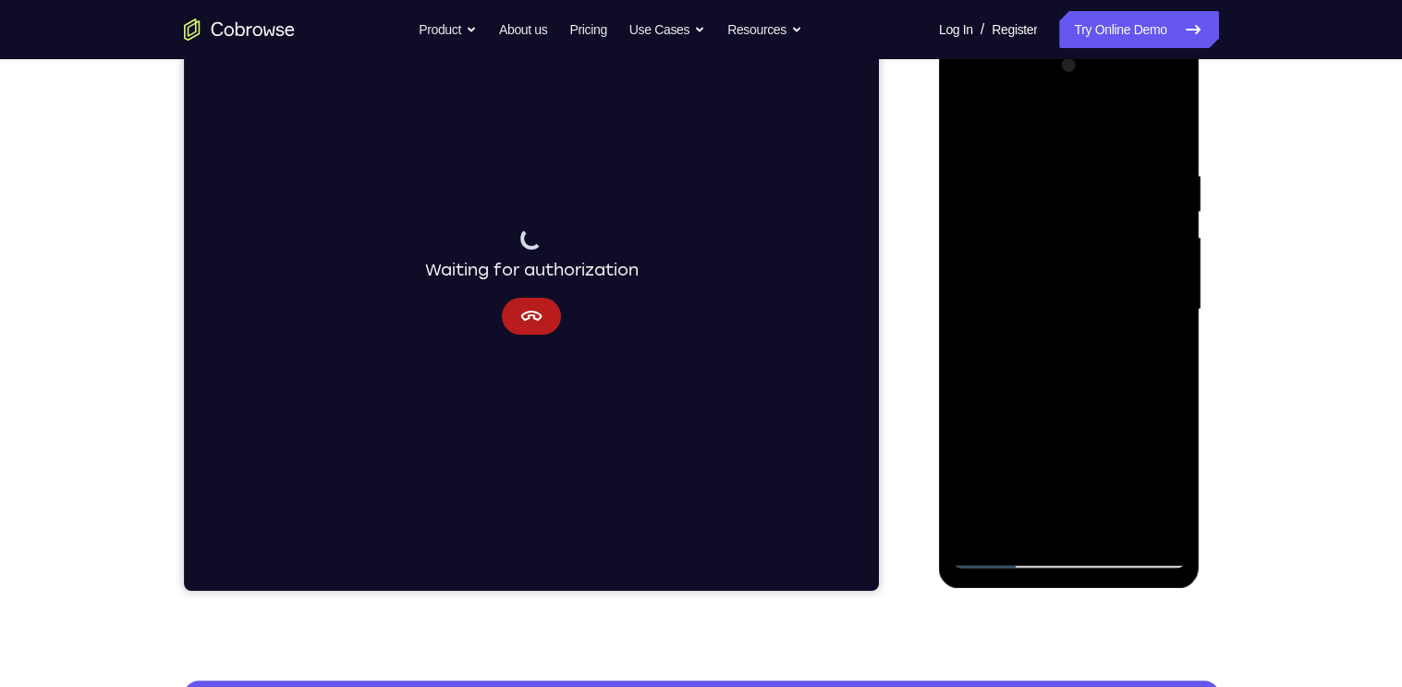
click at [1106, 425] on div at bounding box center [1069, 310] width 233 height 518
click at [1168, 452] on div at bounding box center [1069, 310] width 233 height 518
click at [1072, 490] on div at bounding box center [1069, 310] width 233 height 518
click at [1105, 420] on div at bounding box center [1069, 310] width 233 height 518
click at [1094, 482] on div at bounding box center [1069, 310] width 233 height 518
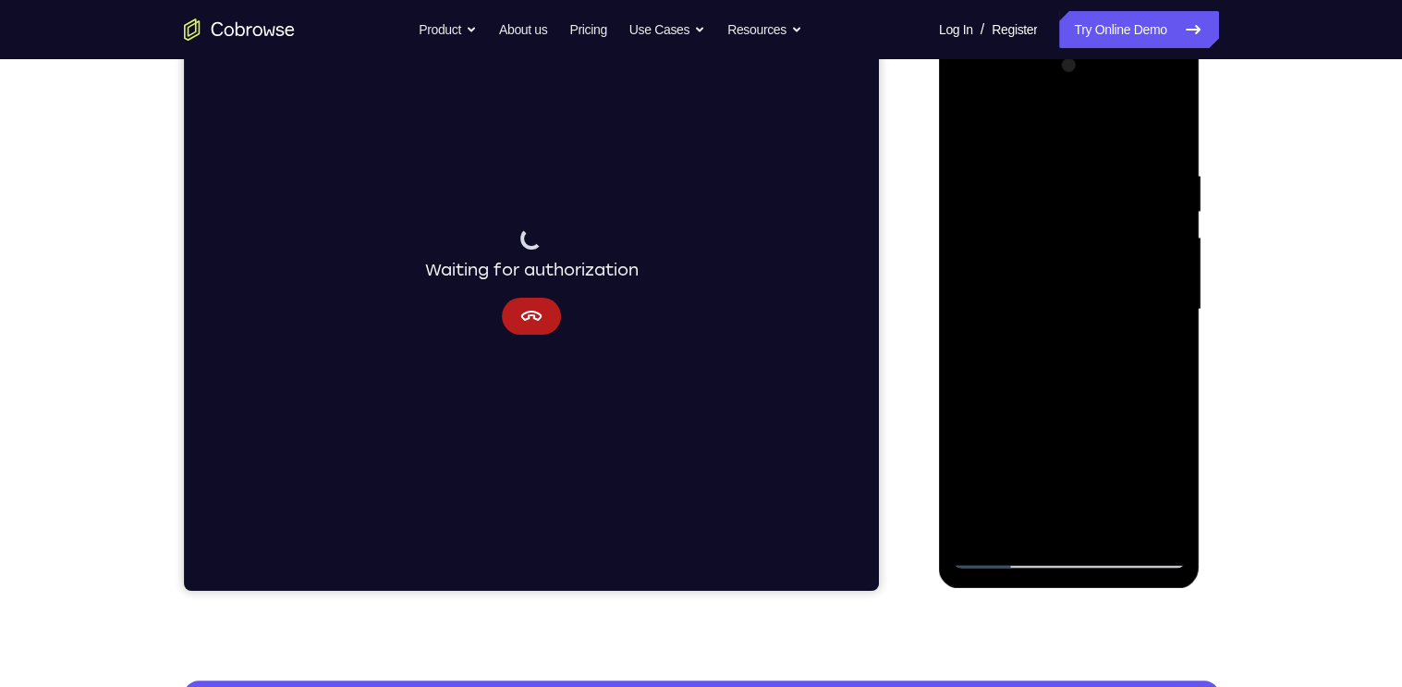
click at [1024, 488] on div at bounding box center [1069, 310] width 233 height 518
click at [1093, 459] on div at bounding box center [1069, 310] width 233 height 518
click at [1070, 458] on div at bounding box center [1069, 310] width 233 height 518
click at [972, 516] on div at bounding box center [1069, 310] width 233 height 518
click at [971, 481] on div at bounding box center [1069, 310] width 233 height 518
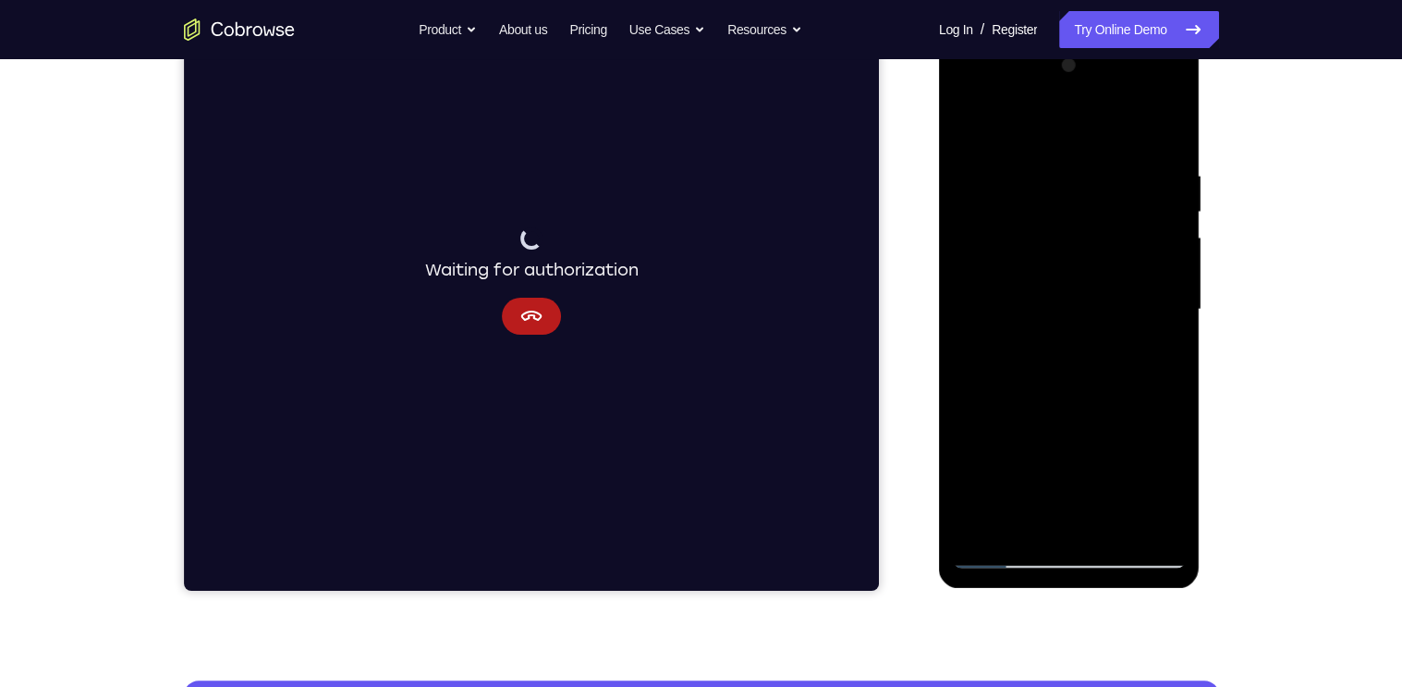
click at [1142, 491] on div at bounding box center [1069, 310] width 233 height 518
click at [971, 521] on div at bounding box center [1069, 310] width 233 height 518
click at [1025, 452] on div at bounding box center [1069, 310] width 233 height 518
click at [1139, 459] on div at bounding box center [1069, 310] width 233 height 518
click at [1102, 335] on div at bounding box center [1069, 310] width 233 height 518
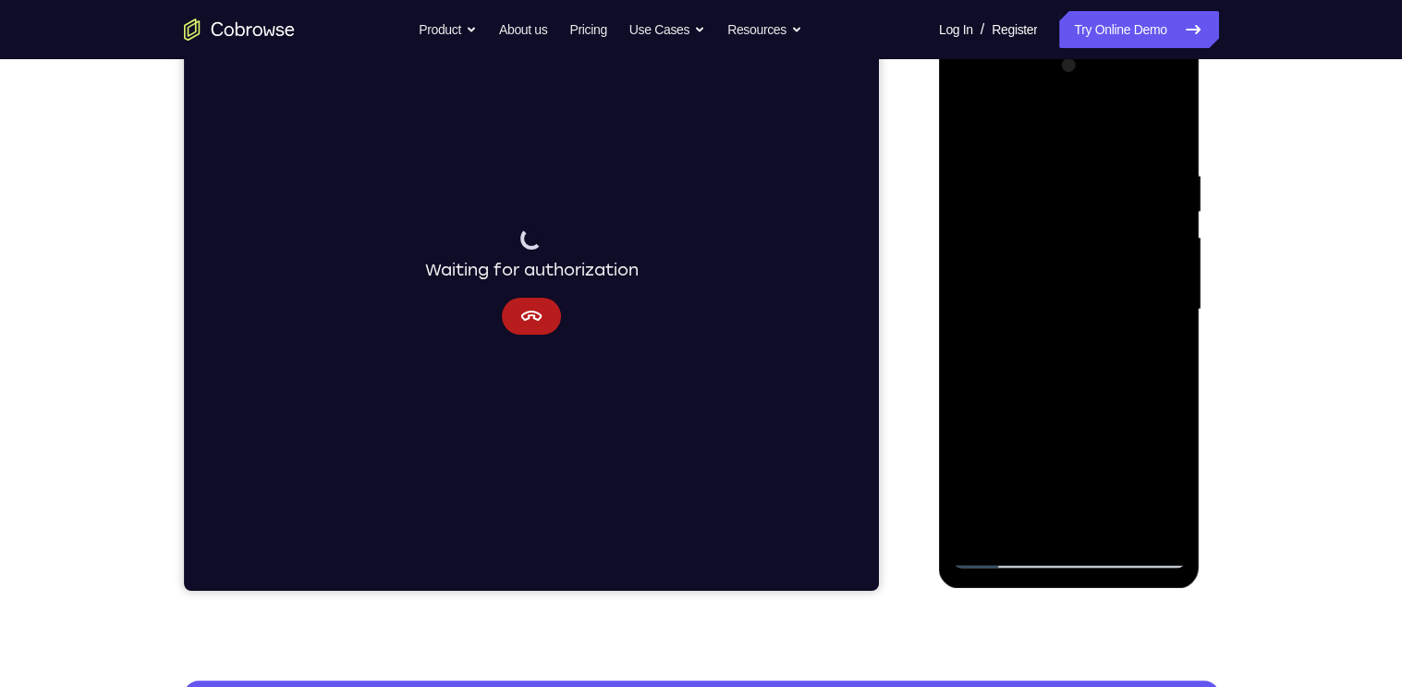
click at [1043, 348] on div at bounding box center [1069, 310] width 233 height 518
click at [1013, 257] on div at bounding box center [1069, 310] width 233 height 518
click at [1009, 256] on div at bounding box center [1069, 310] width 233 height 518
click at [1164, 477] on div at bounding box center [1069, 310] width 233 height 518
click at [992, 257] on div at bounding box center [1069, 310] width 233 height 518
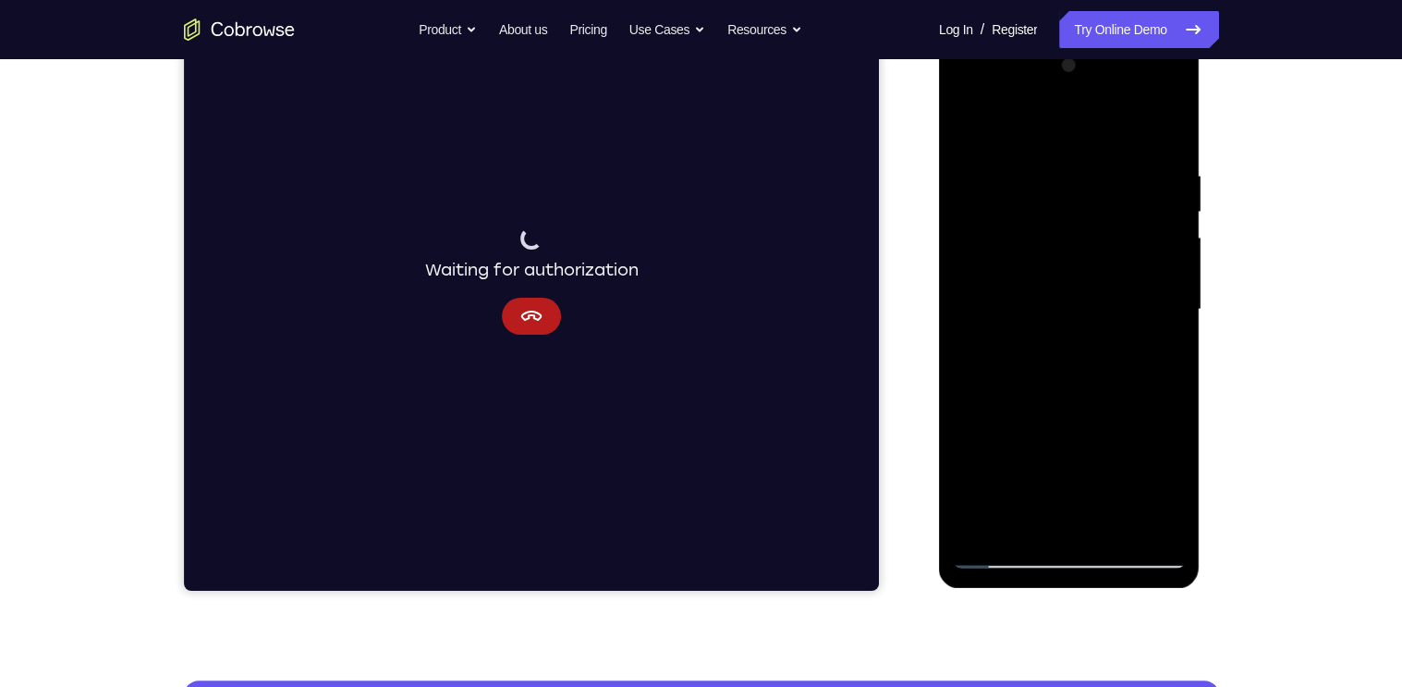
click at [1135, 524] on div at bounding box center [1069, 310] width 233 height 518
click at [1101, 328] on div at bounding box center [1069, 310] width 233 height 518
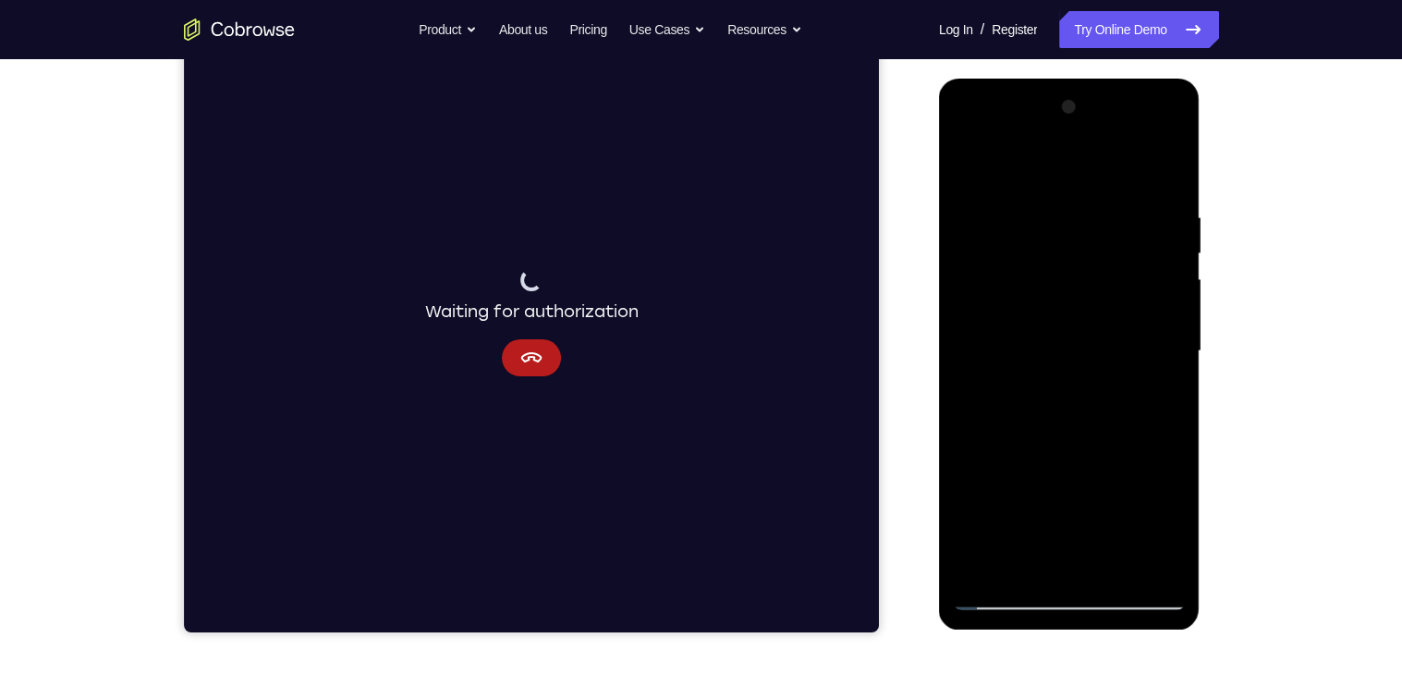
scroll to position [226, 0]
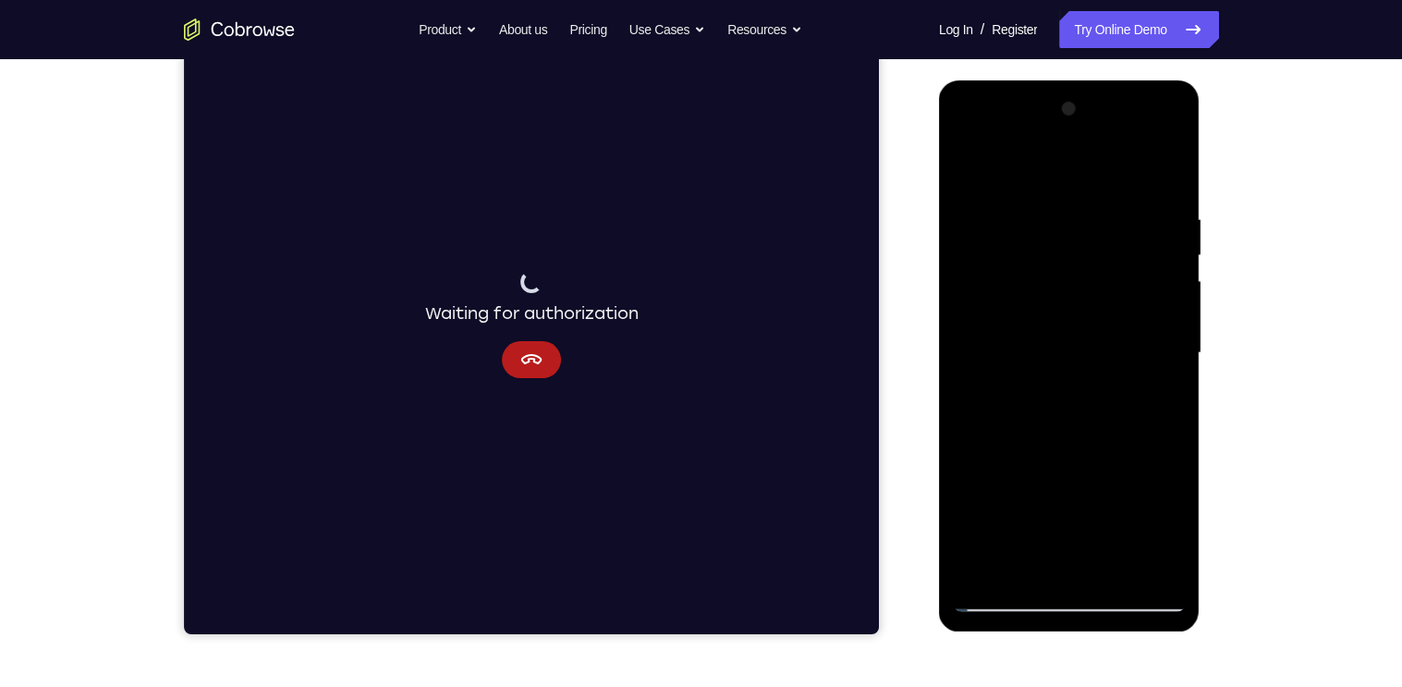
click at [998, 598] on div at bounding box center [1069, 353] width 233 height 518
click at [1145, 135] on div at bounding box center [1069, 353] width 233 height 518
click at [1173, 211] on div at bounding box center [1069, 353] width 233 height 518
click at [968, 131] on div at bounding box center [1069, 353] width 233 height 518
click at [1046, 258] on div at bounding box center [1069, 353] width 233 height 518
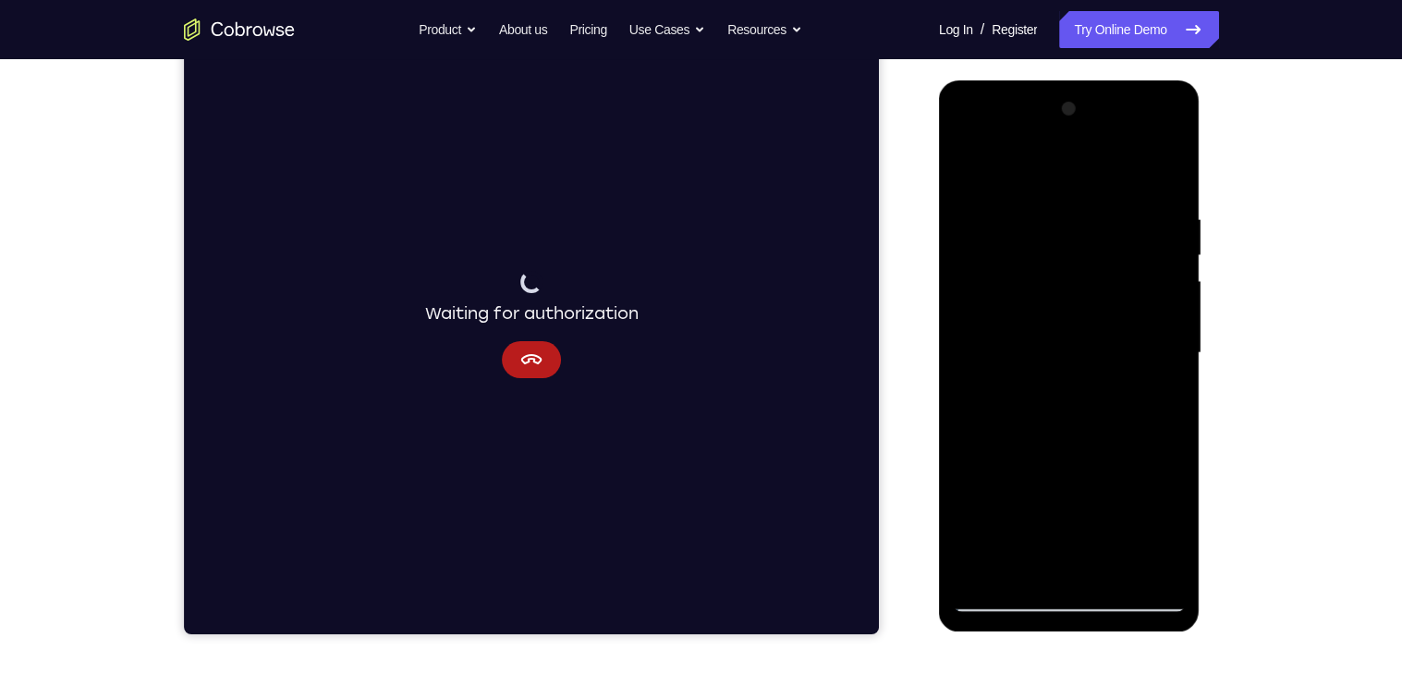
click at [1071, 491] on div at bounding box center [1069, 353] width 233 height 518
click at [1139, 540] on div at bounding box center [1069, 353] width 233 height 518
click at [971, 499] on div at bounding box center [1069, 353] width 233 height 518
click at [1131, 469] on div at bounding box center [1069, 353] width 233 height 518
click at [1035, 175] on div at bounding box center [1069, 353] width 233 height 518
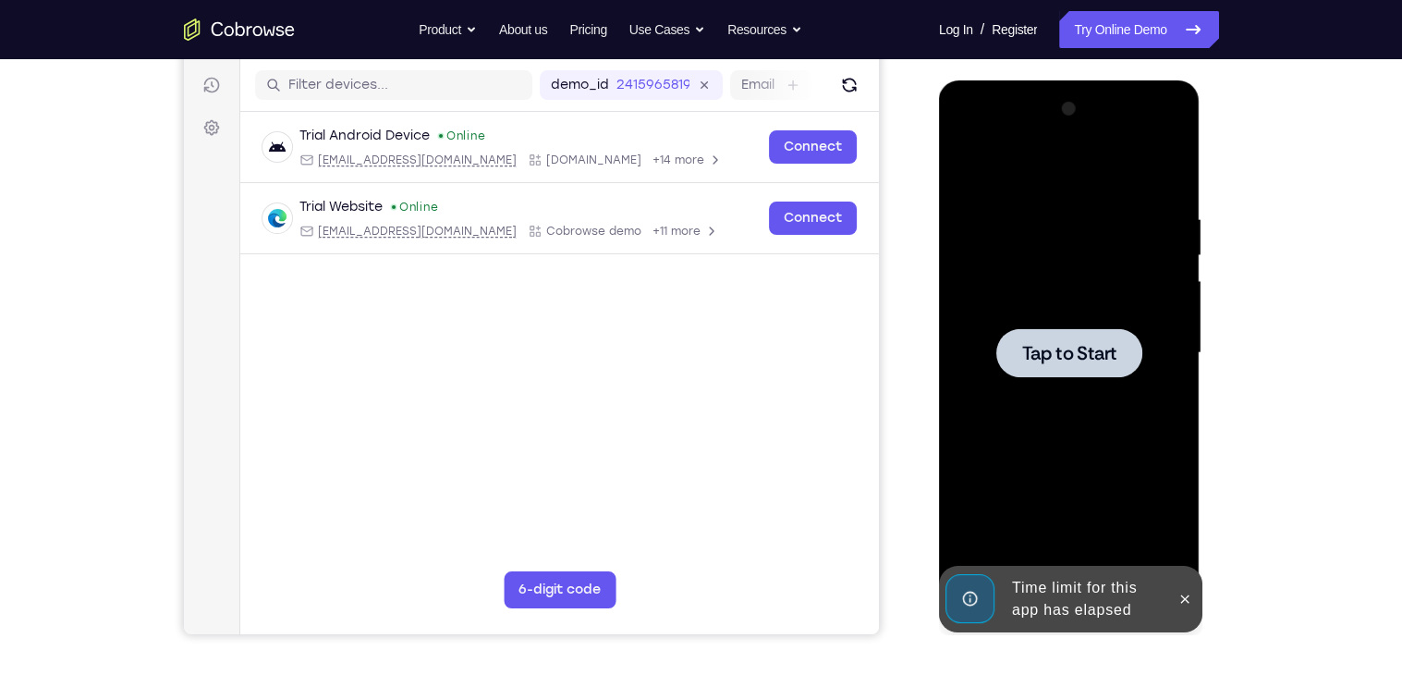
click at [1072, 361] on span "Tap to Start" at bounding box center [1069, 353] width 94 height 18
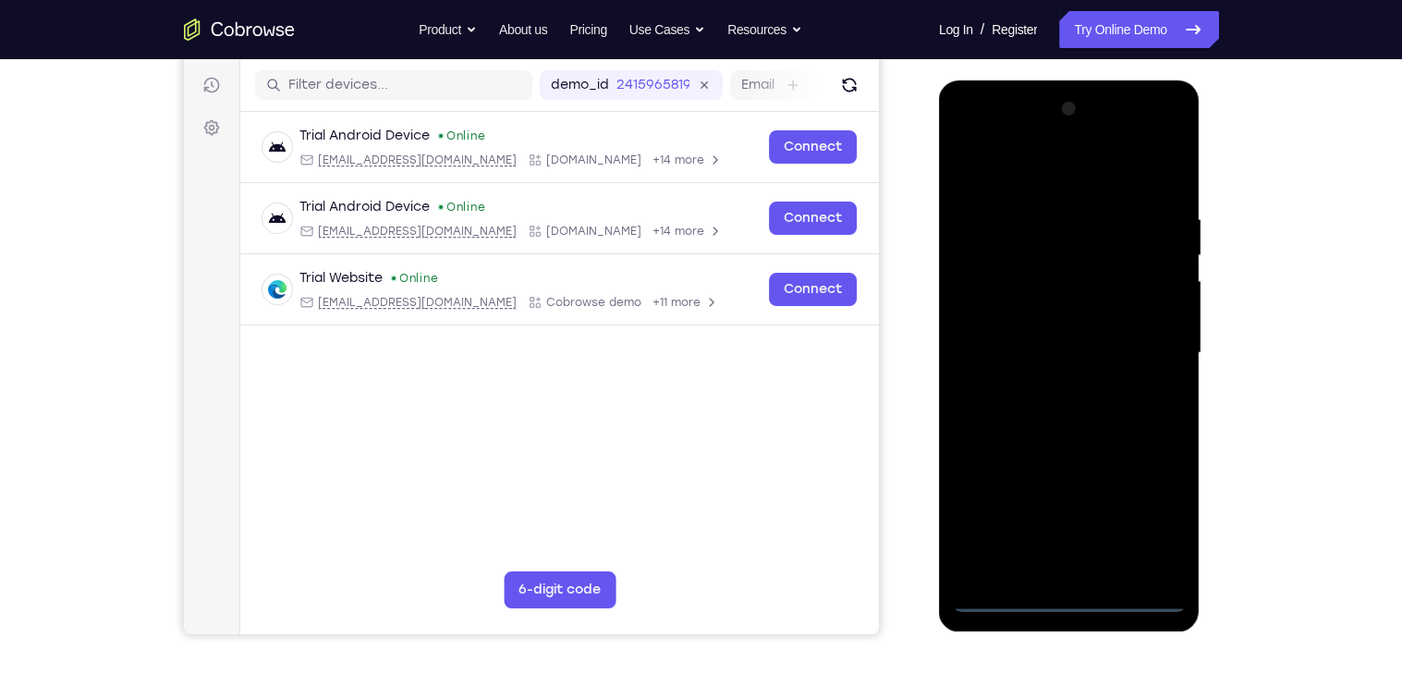
click at [1009, 594] on div at bounding box center [1069, 353] width 233 height 518
click at [1072, 596] on div at bounding box center [1069, 353] width 233 height 518
click at [1154, 504] on div at bounding box center [1069, 353] width 233 height 518
click at [972, 128] on div at bounding box center [1069, 353] width 233 height 518
click at [1061, 252] on div at bounding box center [1069, 353] width 233 height 518
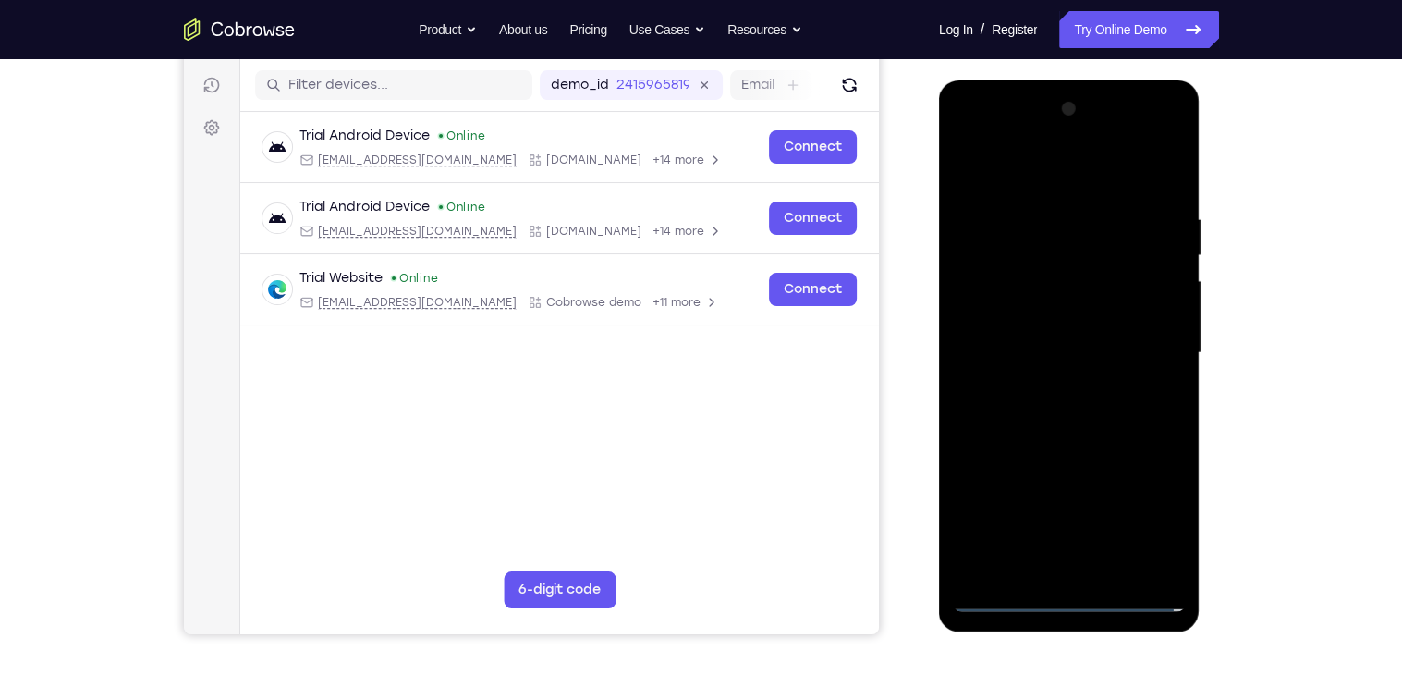
click at [1070, 500] on div at bounding box center [1069, 353] width 233 height 518
click at [1137, 539] on div at bounding box center [1069, 353] width 233 height 518
click at [1010, 196] on div at bounding box center [1069, 353] width 233 height 518
click at [1025, 287] on div at bounding box center [1069, 353] width 233 height 518
click at [1158, 169] on div at bounding box center [1069, 353] width 233 height 518
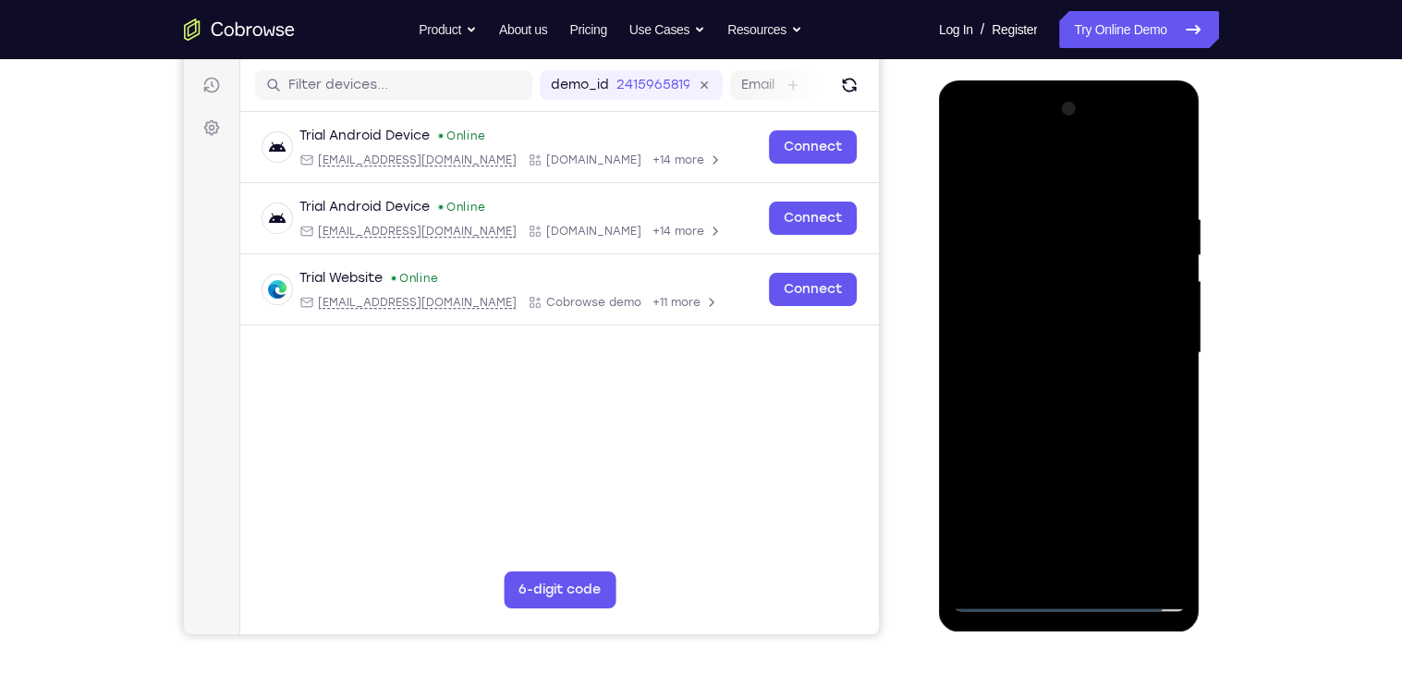
click at [1078, 299] on div at bounding box center [1069, 353] width 233 height 518
click at [1176, 565] on div at bounding box center [1069, 353] width 233 height 518
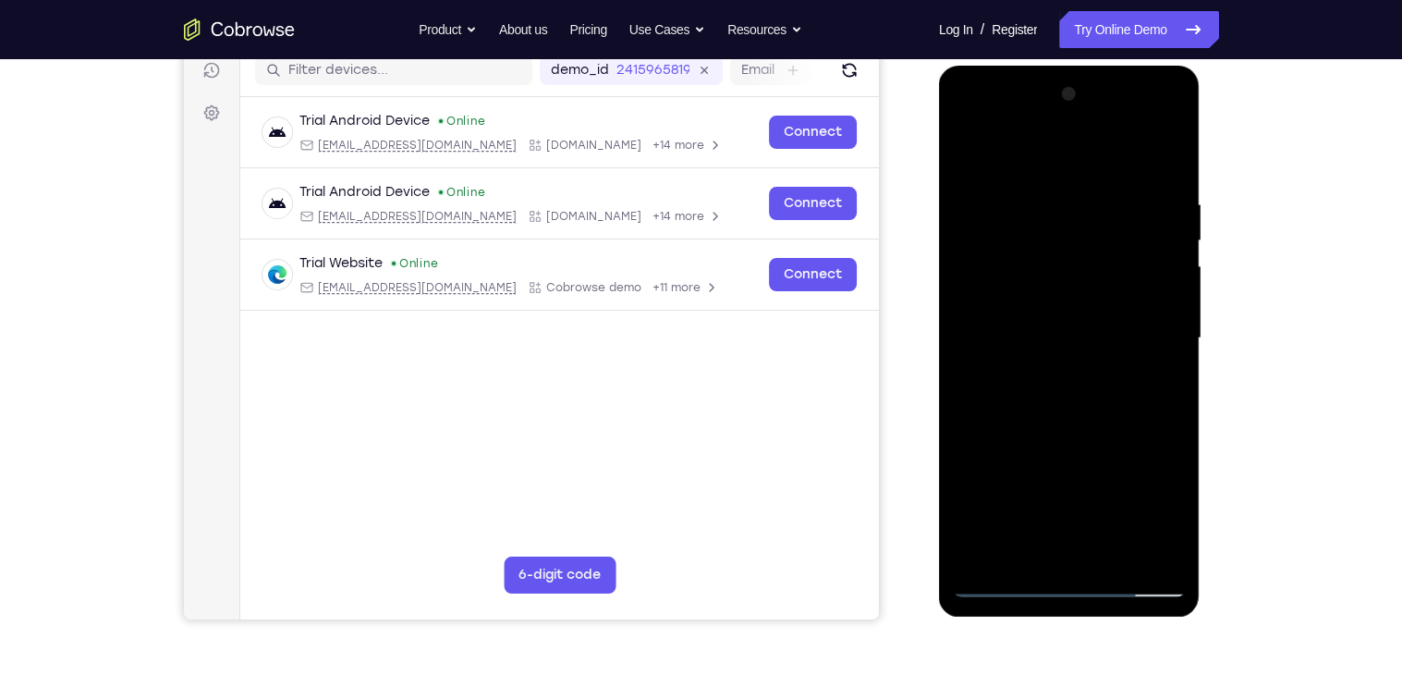
scroll to position [199, 0]
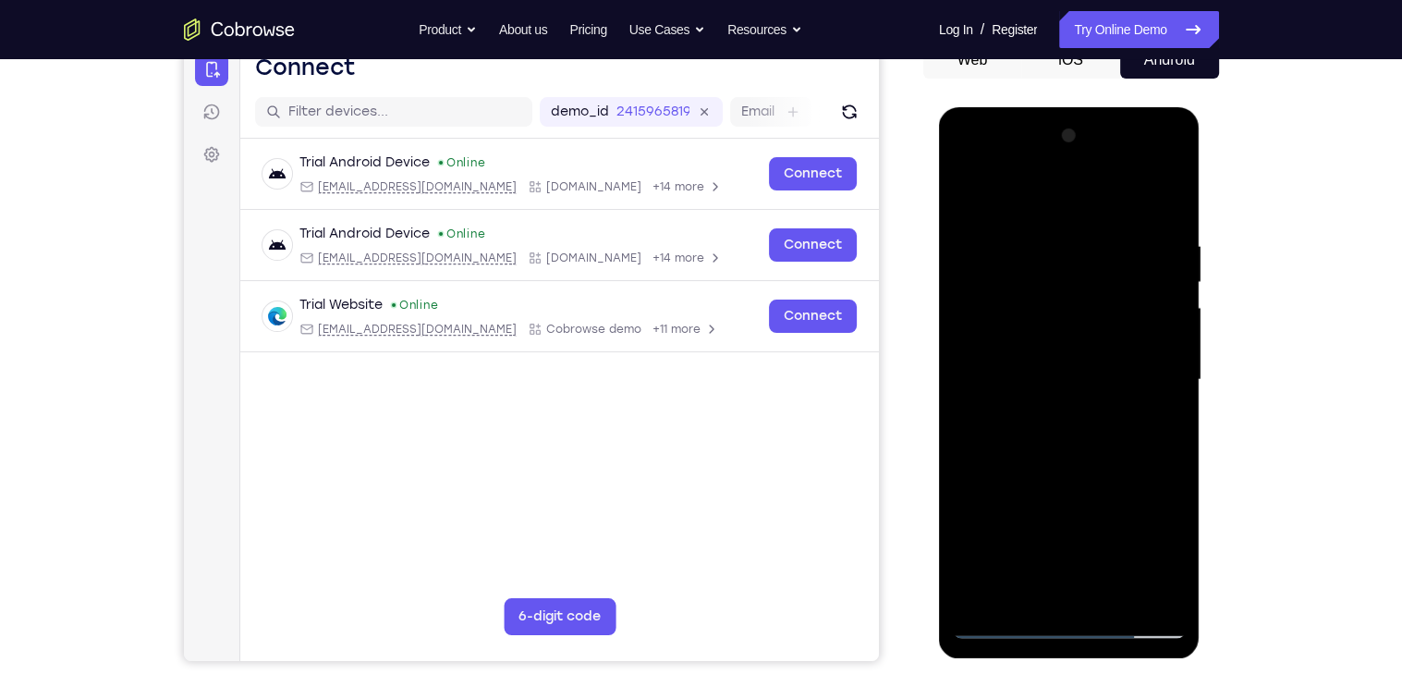
click at [1146, 165] on div at bounding box center [1069, 380] width 233 height 518
click at [1171, 230] on div at bounding box center [1069, 380] width 233 height 518
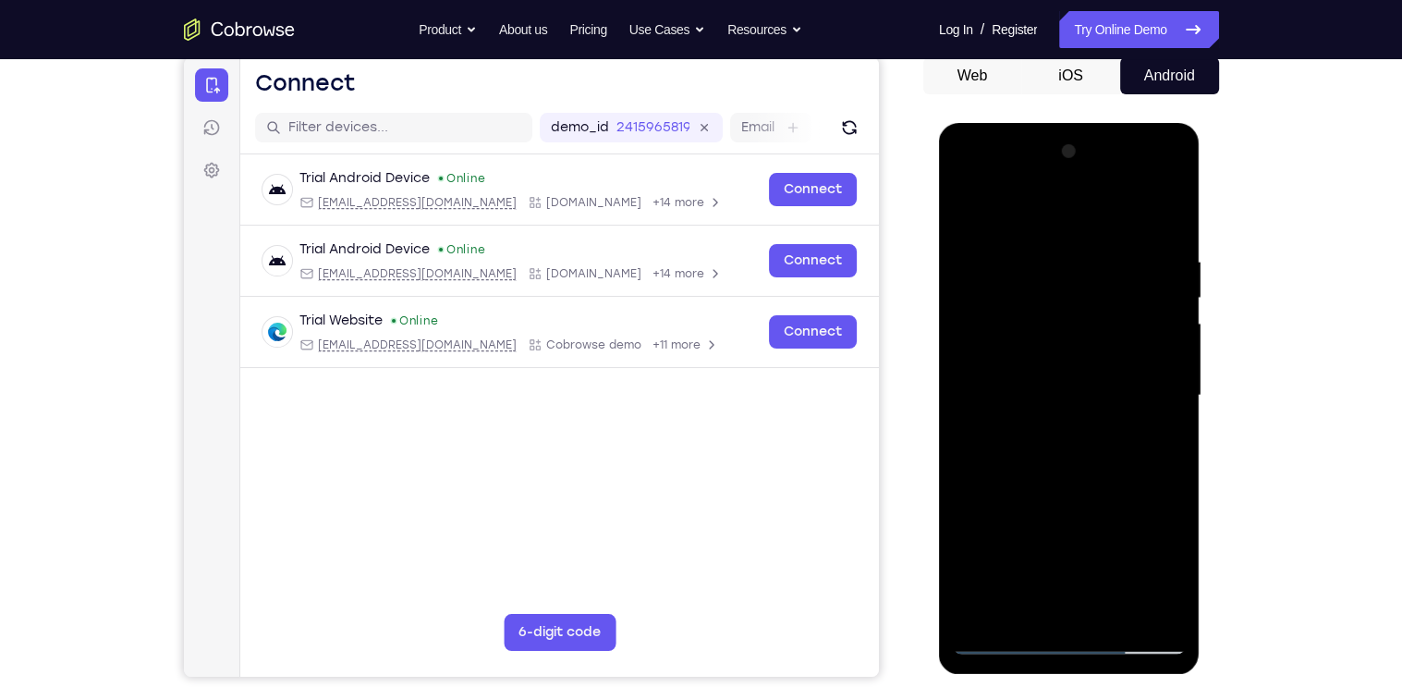
scroll to position [184, 0]
